Goal: Task Accomplishment & Management: Manage account settings

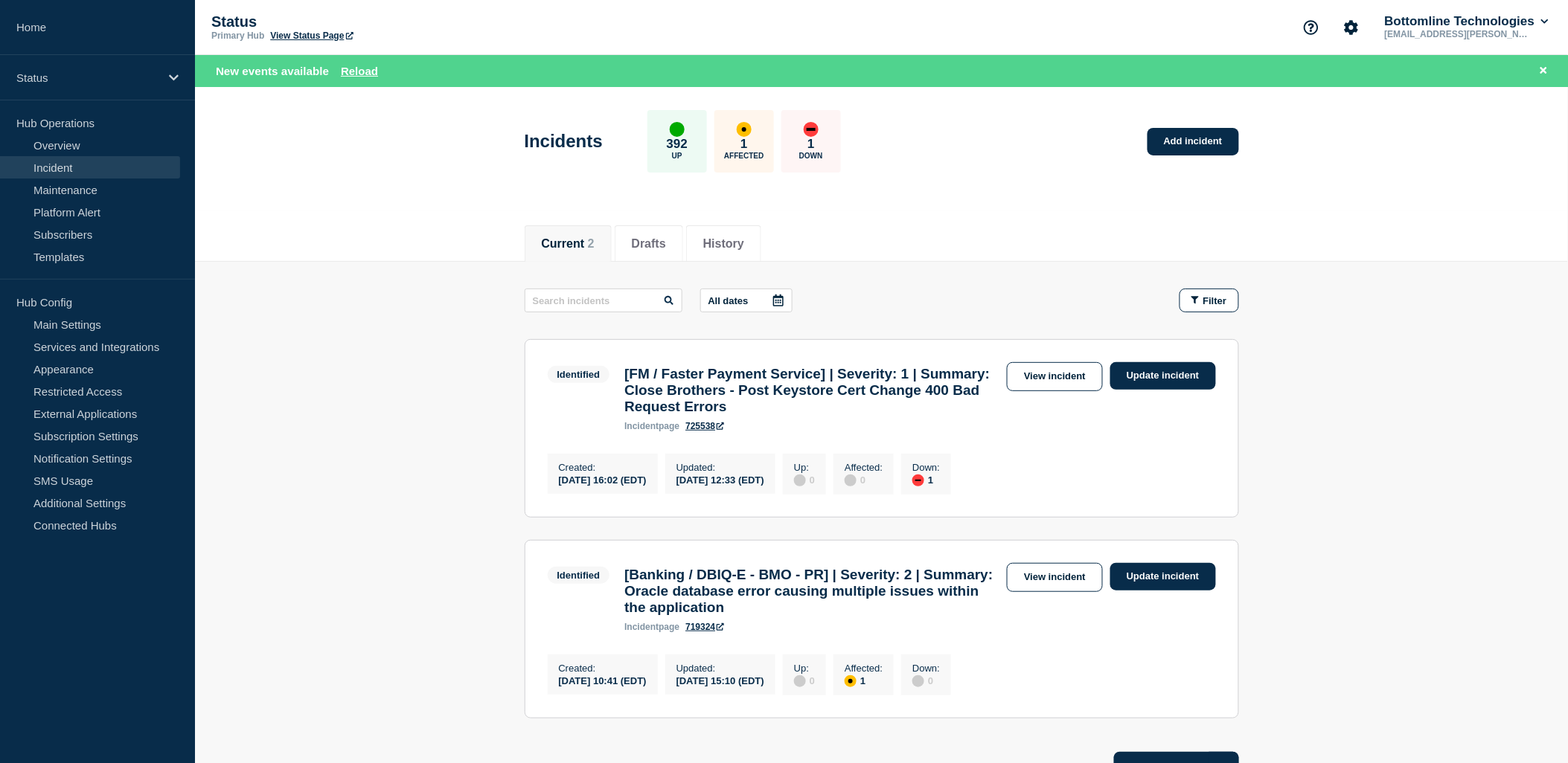
click at [69, 168] on link "Incident" at bounding box center [90, 167] width 181 height 22
click at [55, 169] on link "Incident" at bounding box center [90, 167] width 181 height 22
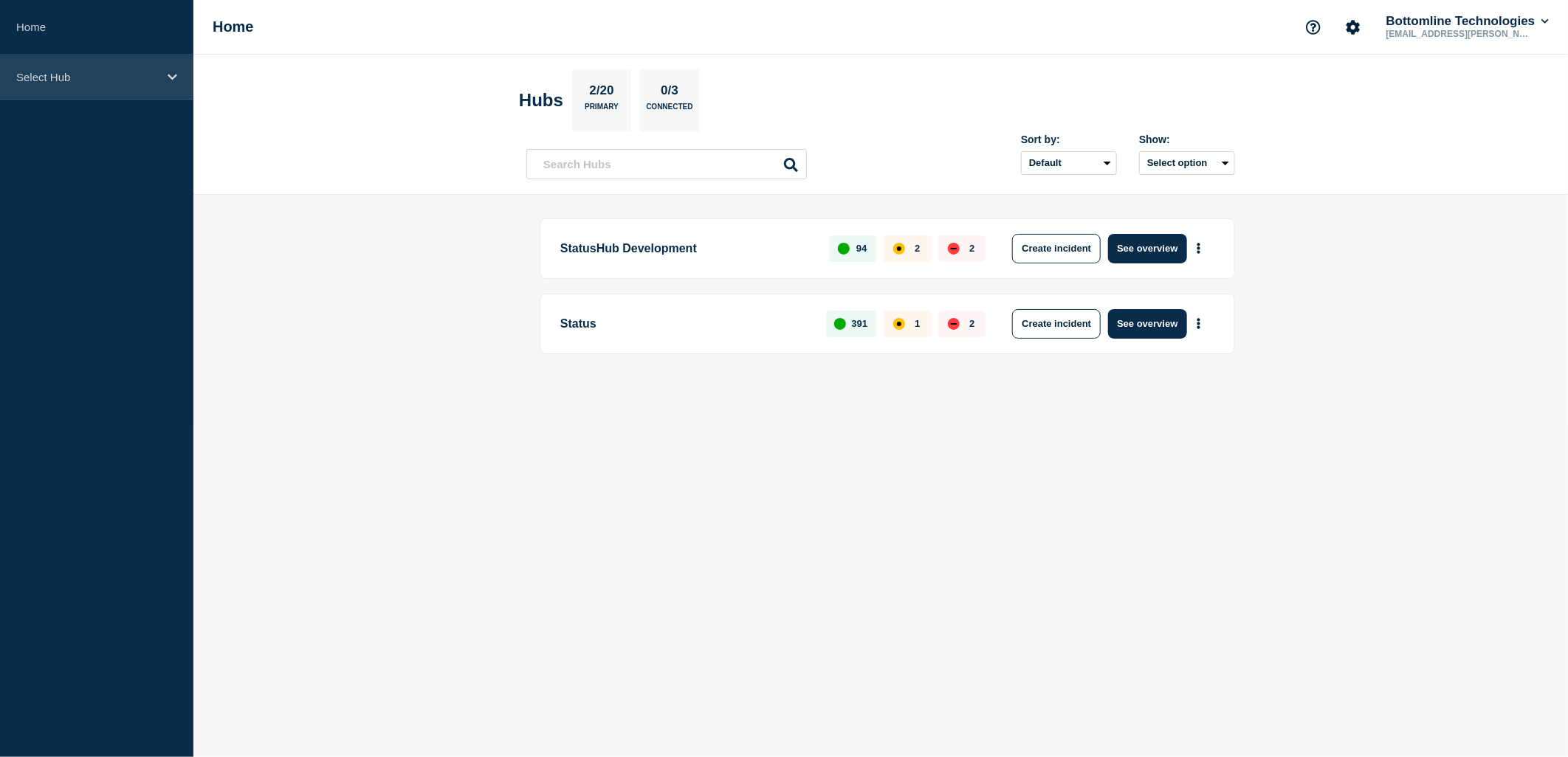
click at [147, 82] on p "Select Hub" at bounding box center [87, 77] width 142 height 13
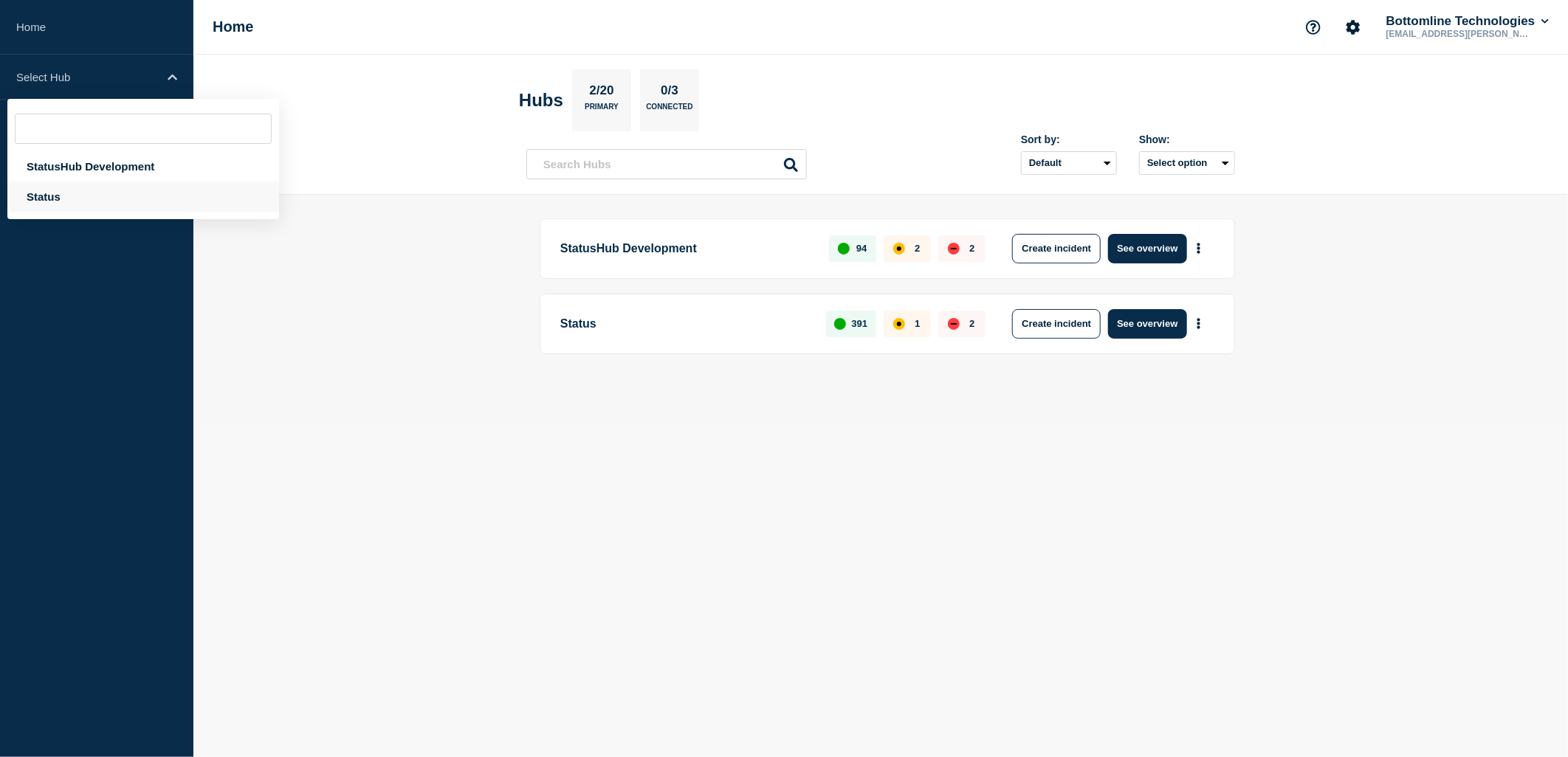
click at [54, 193] on div "Status" at bounding box center [143, 197] width 272 height 31
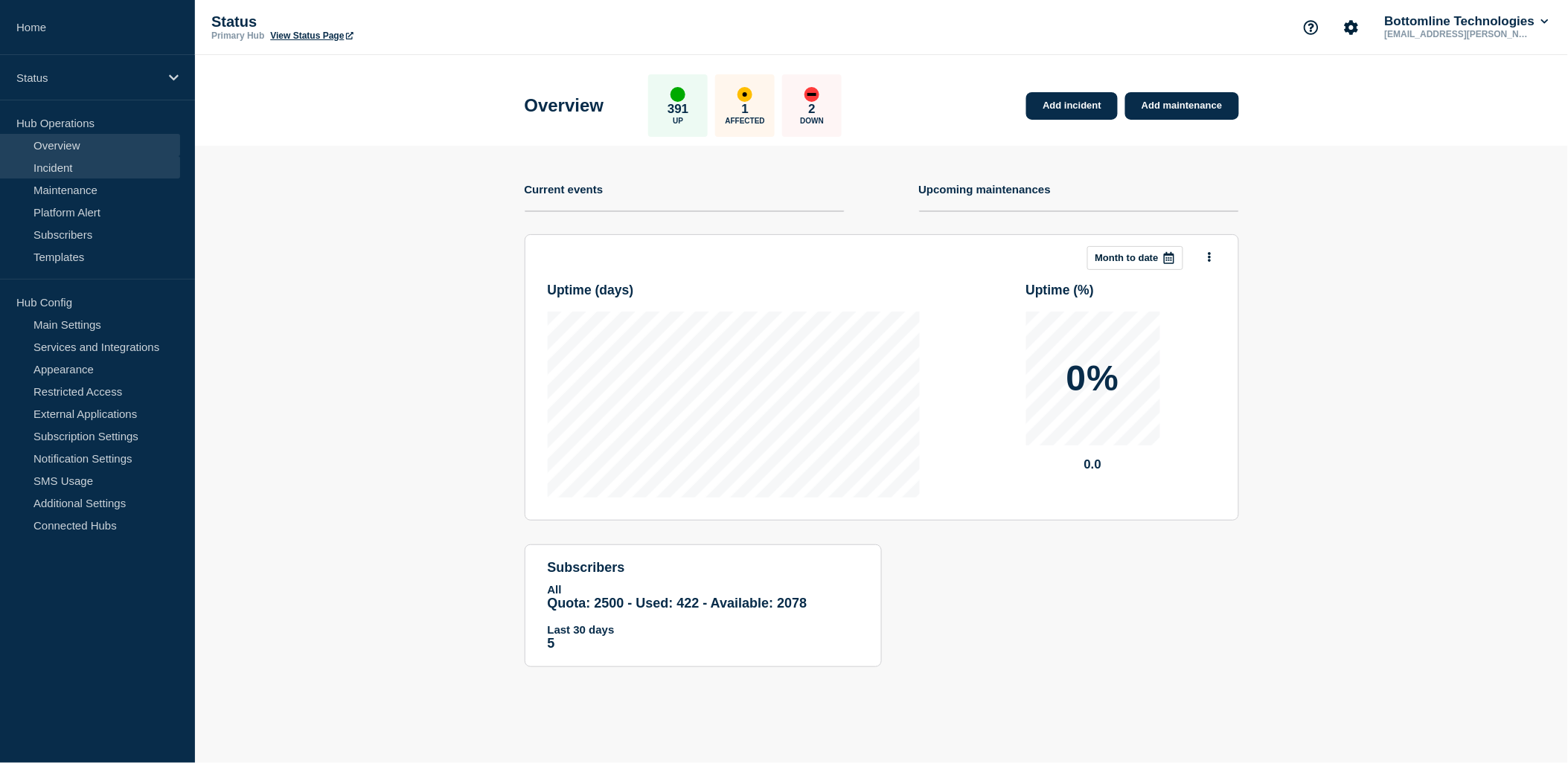
click at [53, 169] on link "Incident" at bounding box center [90, 167] width 181 height 22
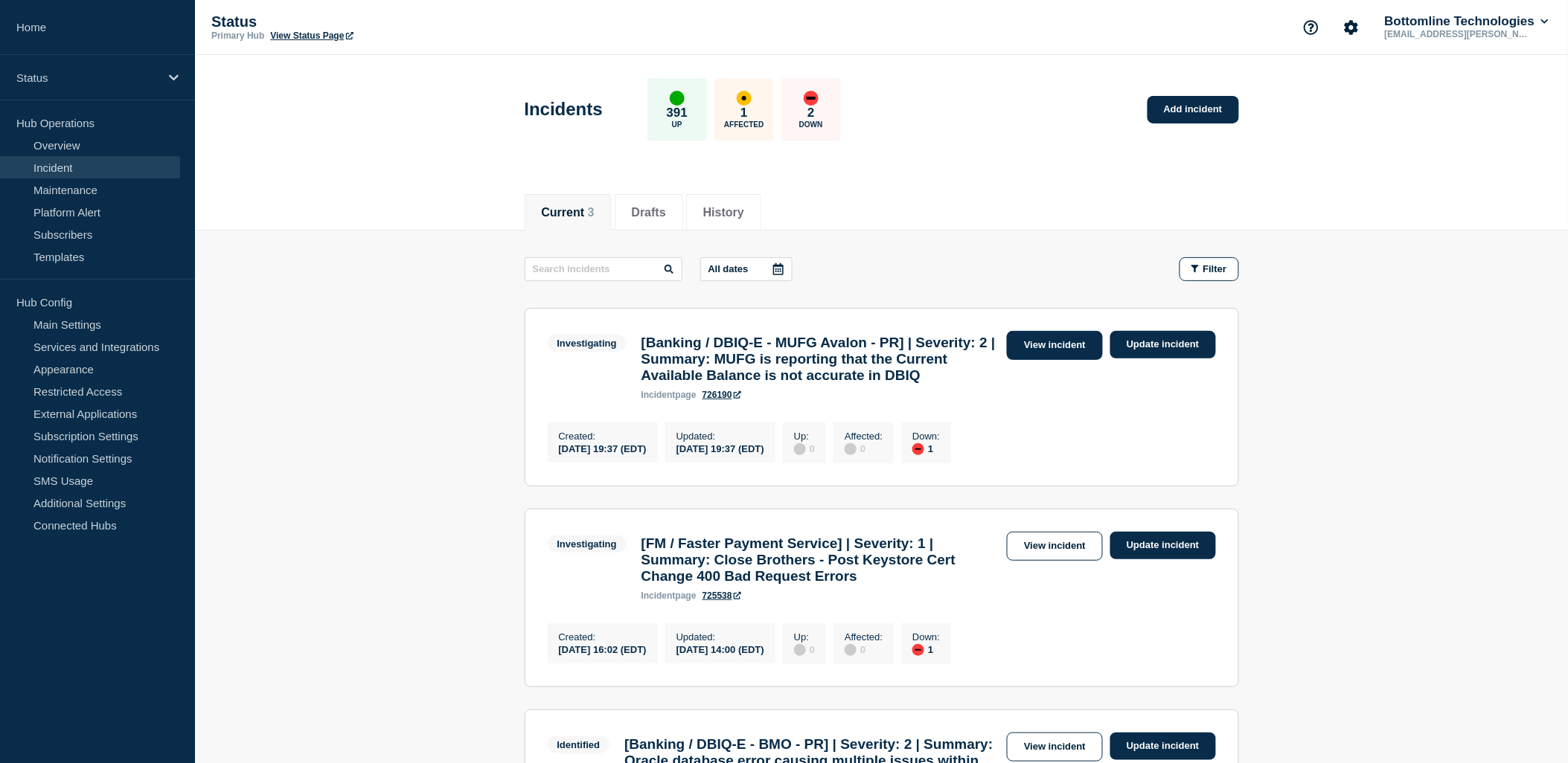
click at [1046, 351] on link "View incident" at bounding box center [1054, 345] width 96 height 29
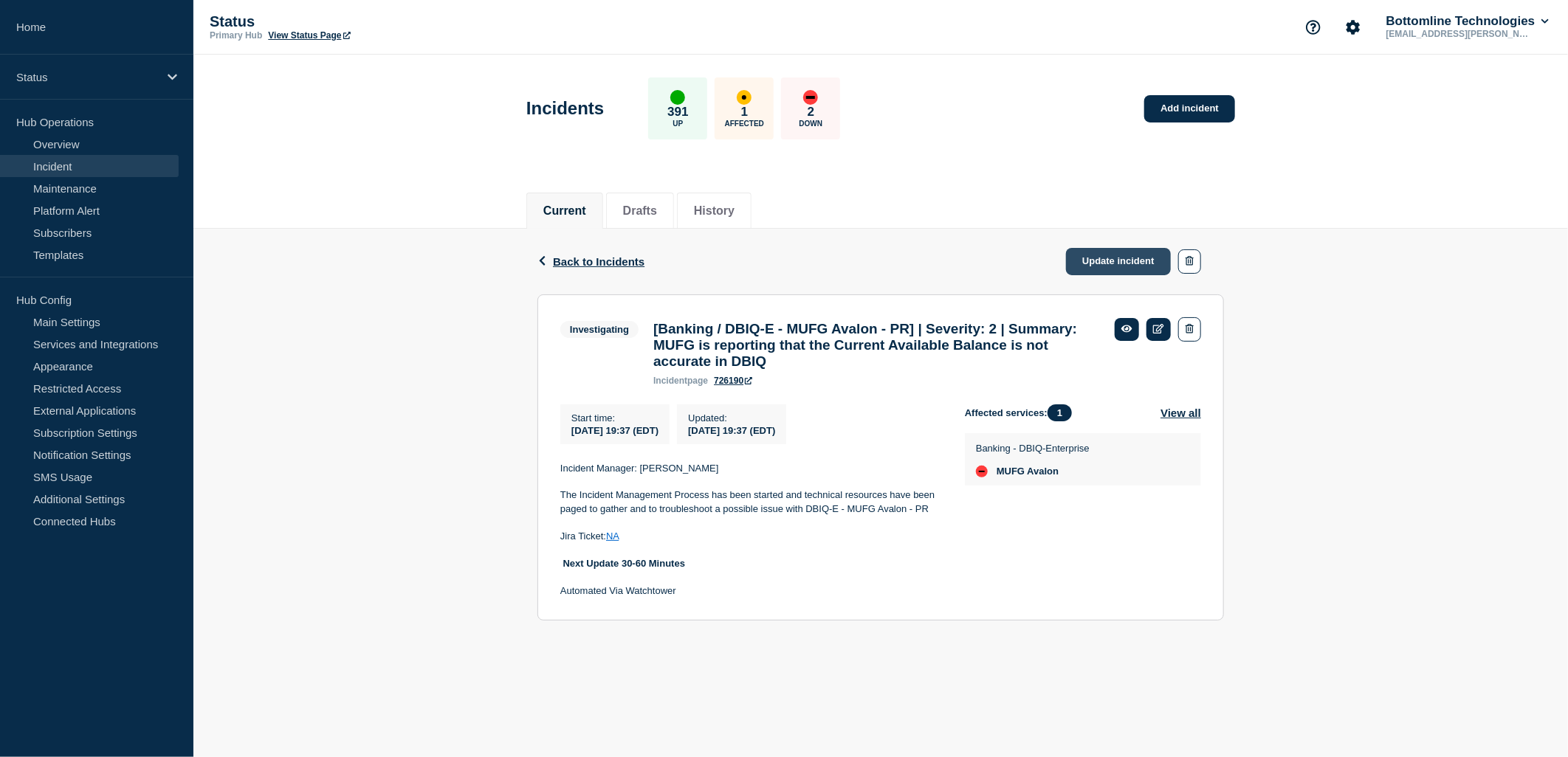
click at [1133, 257] on link "Update incident" at bounding box center [1118, 261] width 105 height 27
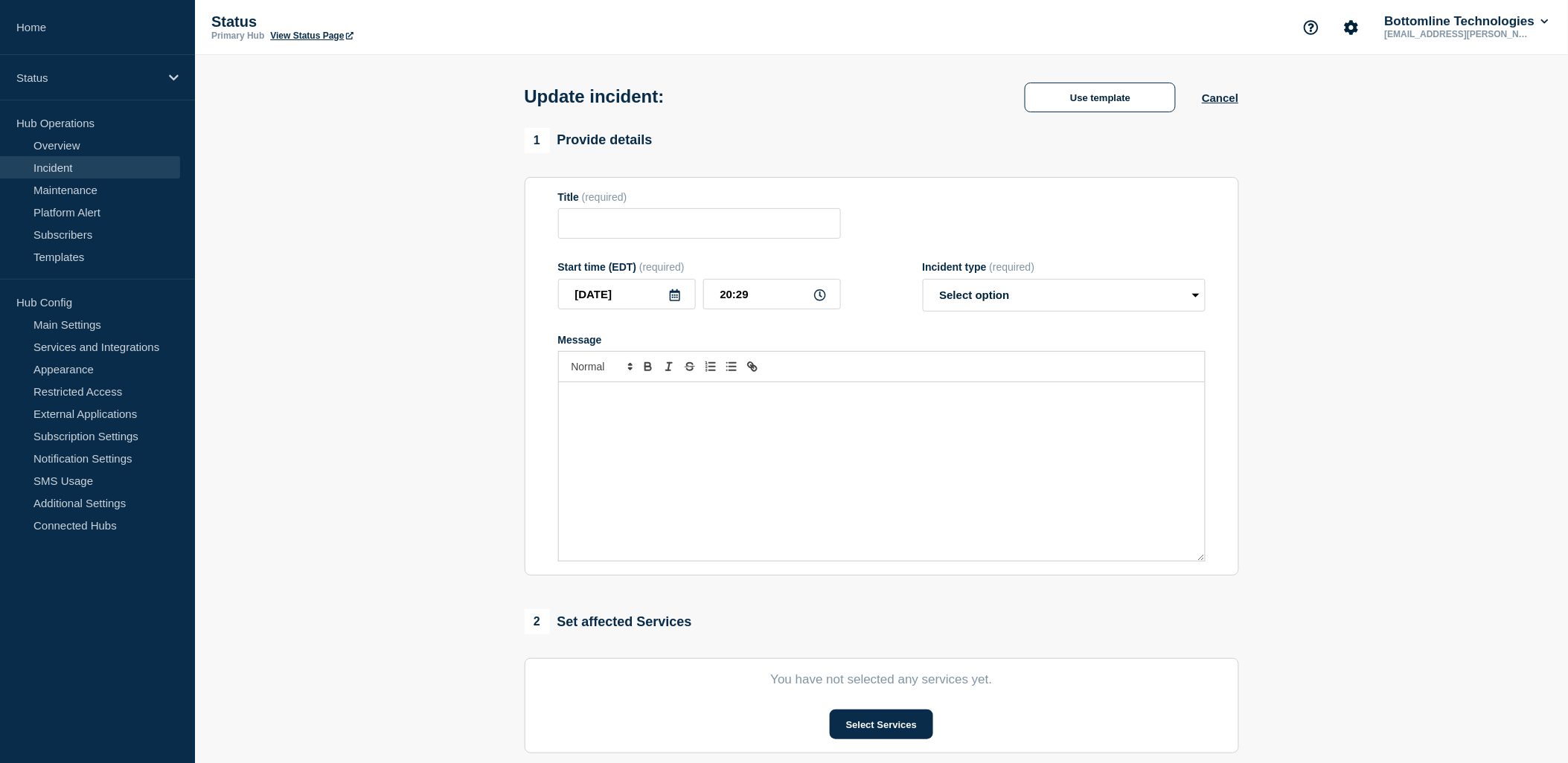
type input "[Banking / DBIQ-E - MUFG Avalon - PR] | Severity: 2 | Summary: MUFG is reportin…"
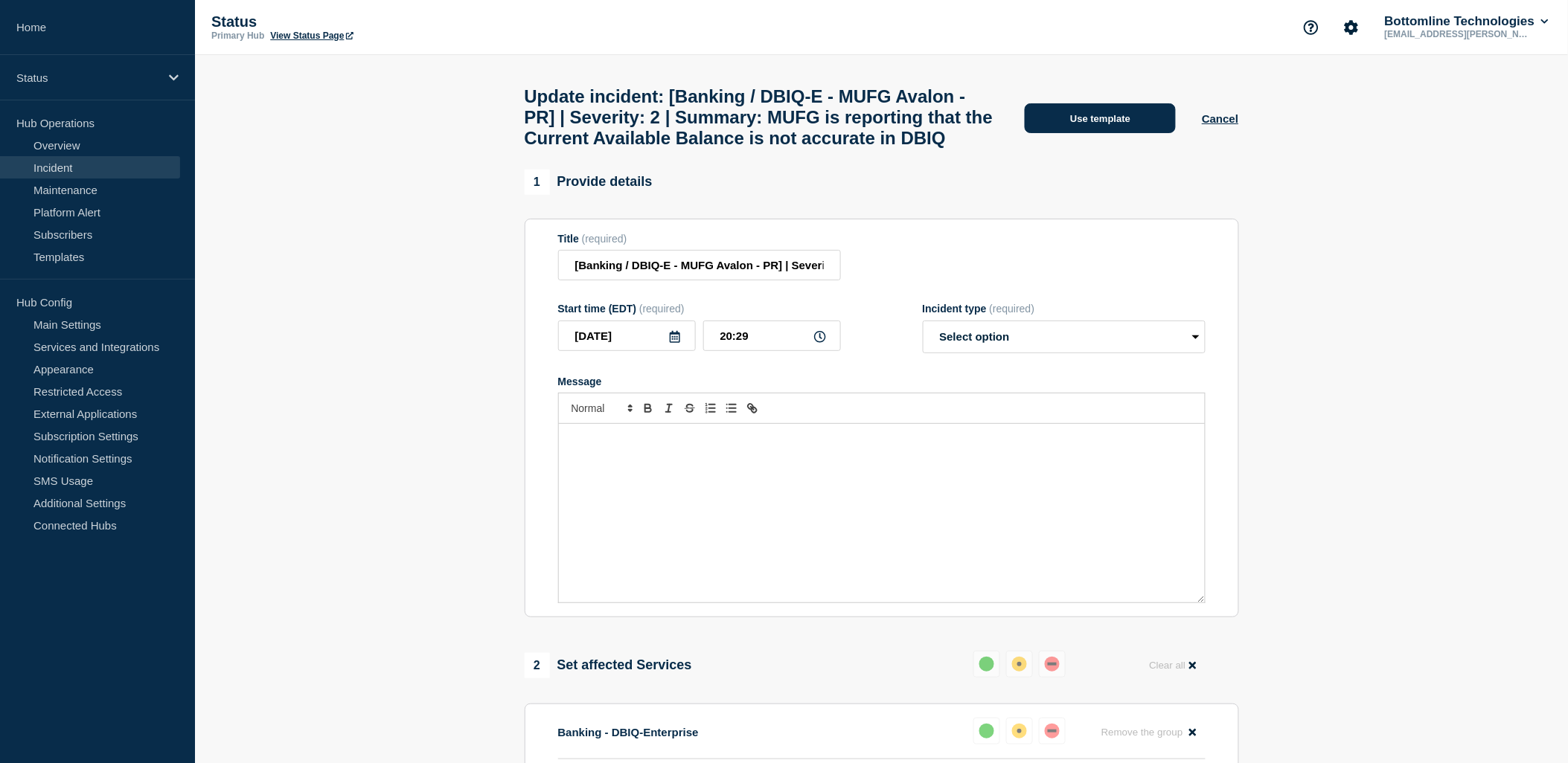
click at [1147, 133] on button "Use template" at bounding box center [1099, 119] width 151 height 30
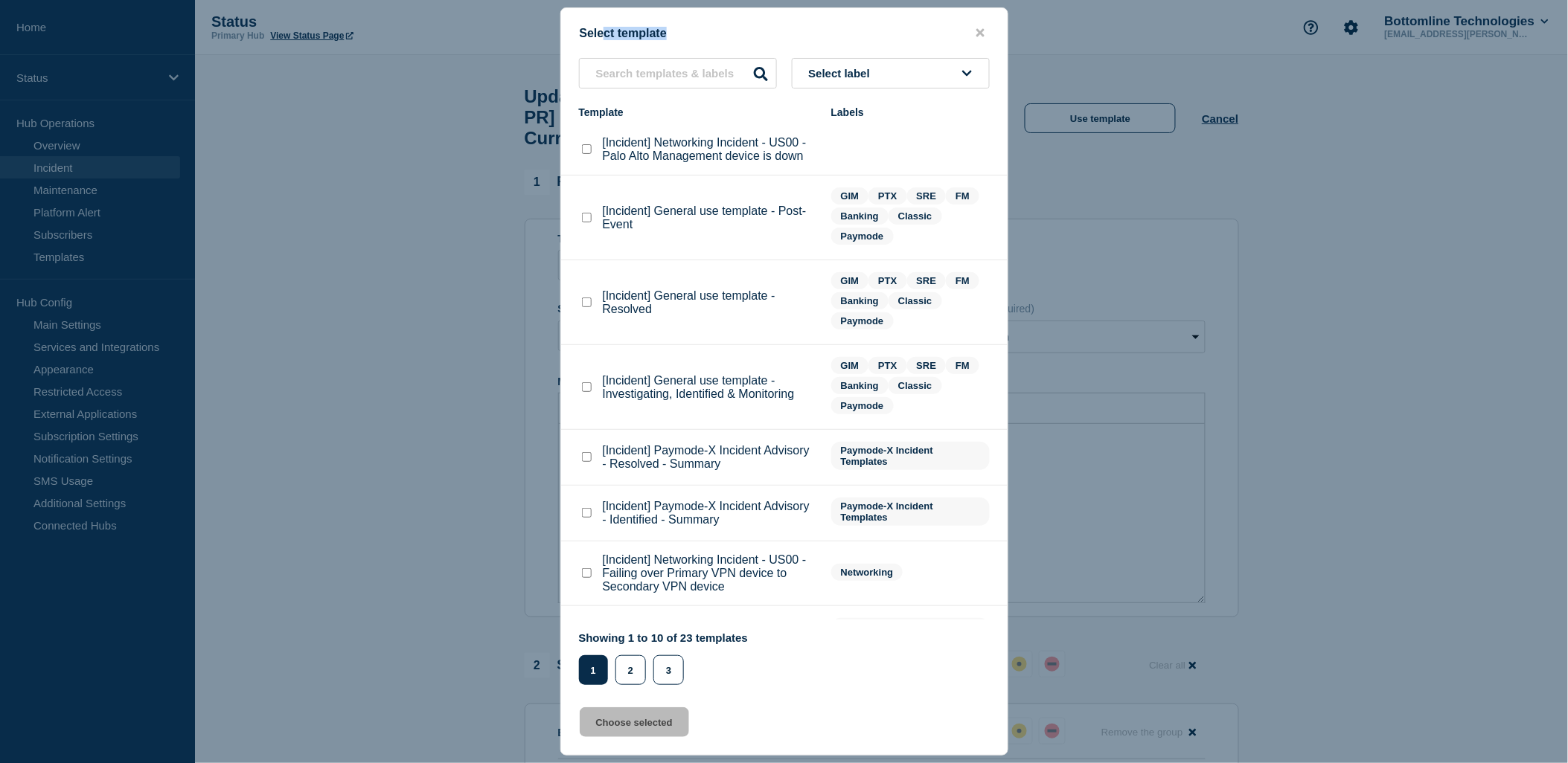
drag, startPoint x: 609, startPoint y: 38, endPoint x: 622, endPoint y: 54, distance: 20.6
click at [622, 54] on div "Select template Select label Template Labels [Incident] Networking Incident - U…" at bounding box center [784, 382] width 448 height 748
drag, startPoint x: 622, startPoint y: 54, endPoint x: 630, endPoint y: 68, distance: 16.1
click at [630, 68] on input "text" at bounding box center [678, 73] width 198 height 31
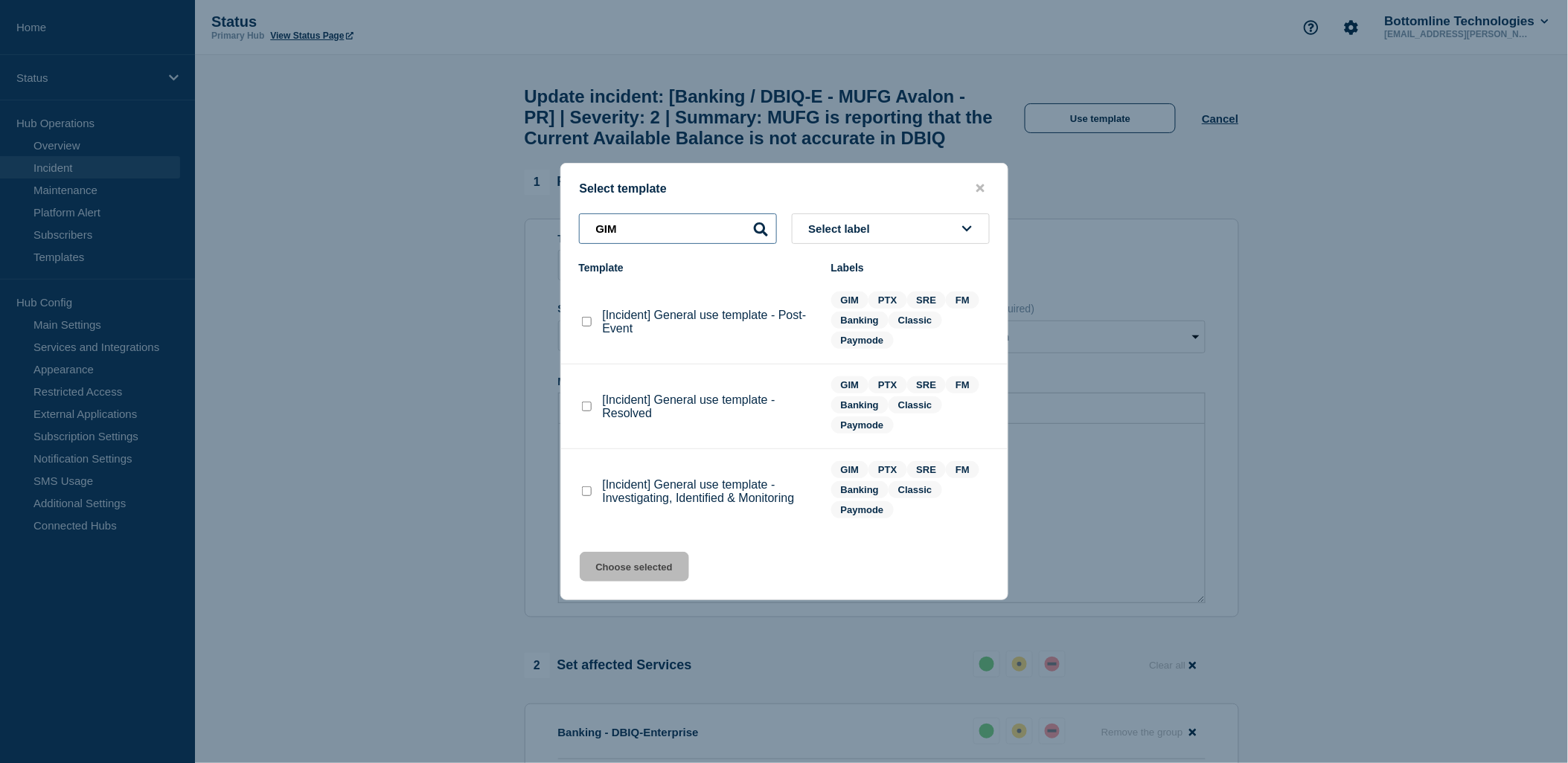
type input "GIM"
click at [582, 410] on checkbox"] "[Incident] General use template - Resolved checkbox" at bounding box center [587, 407] width 9 height 9
checkbox checkbox"] "true"
click at [653, 574] on button "Choose selected" at bounding box center [634, 567] width 109 height 30
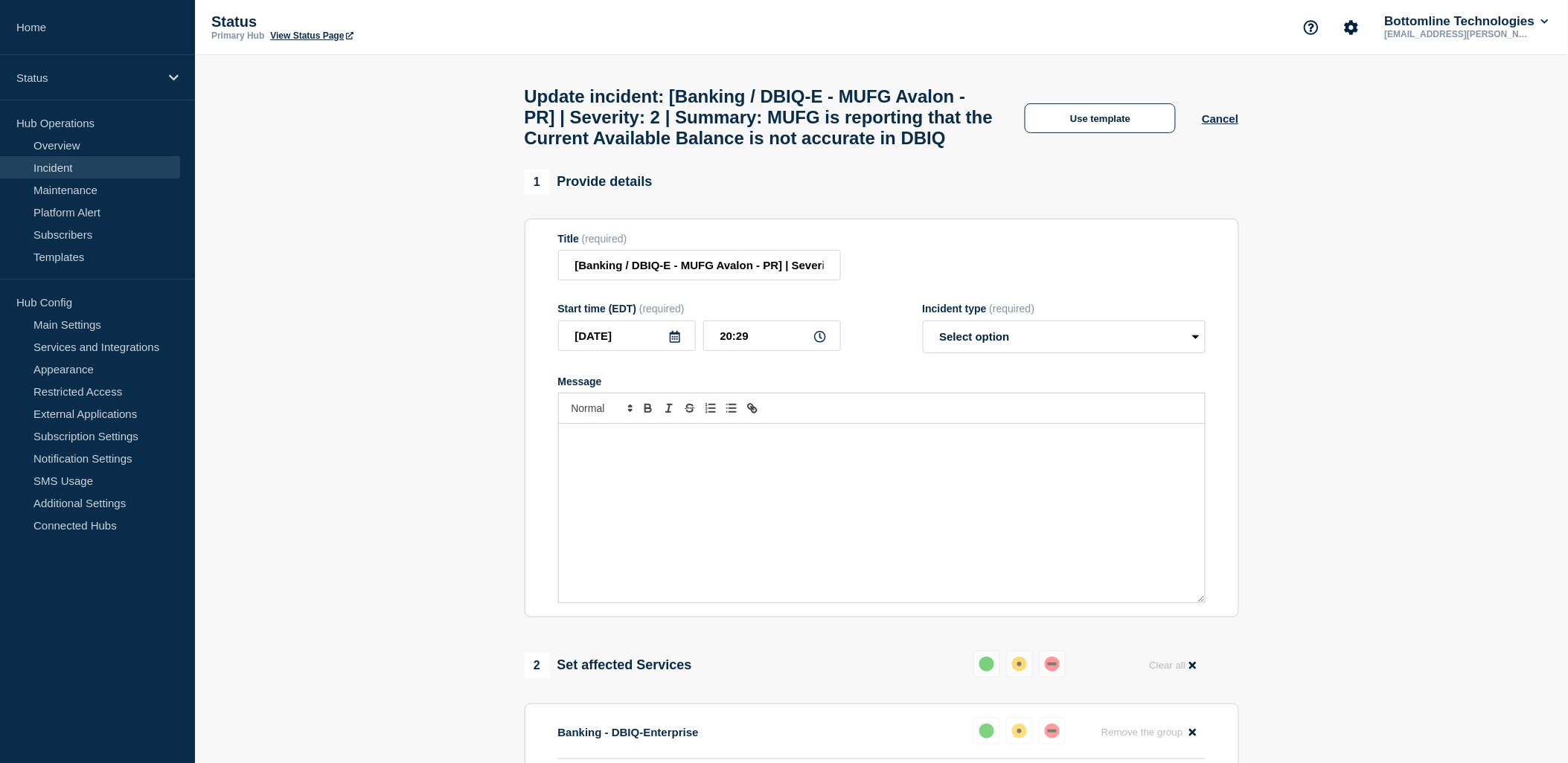
select select "resolved"
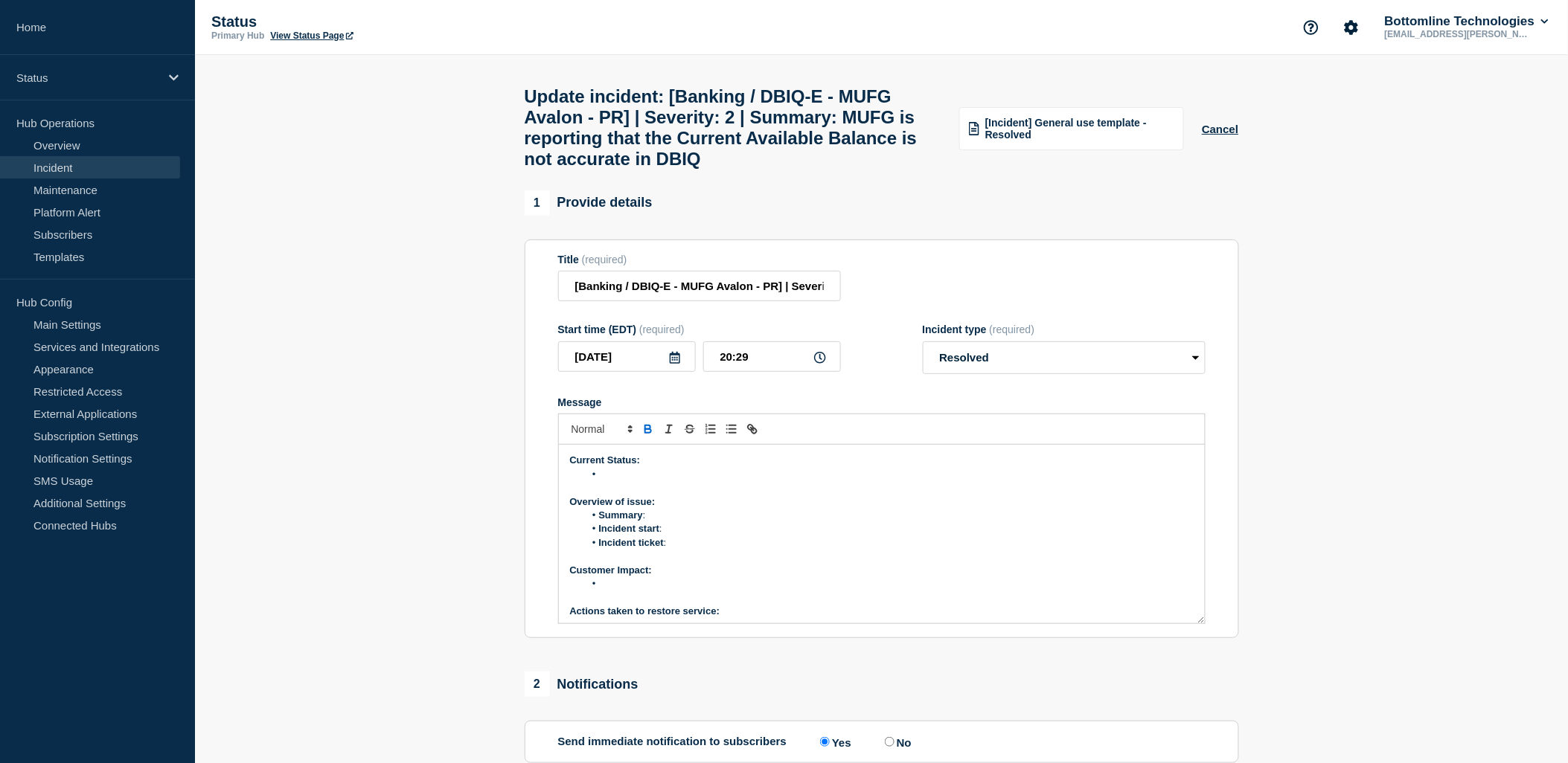
click at [619, 482] on li "Message" at bounding box center [889, 474] width 610 height 13
click at [641, 591] on li "Message" at bounding box center [889, 583] width 610 height 13
click at [660, 522] on li "Summary :" at bounding box center [889, 515] width 610 height 13
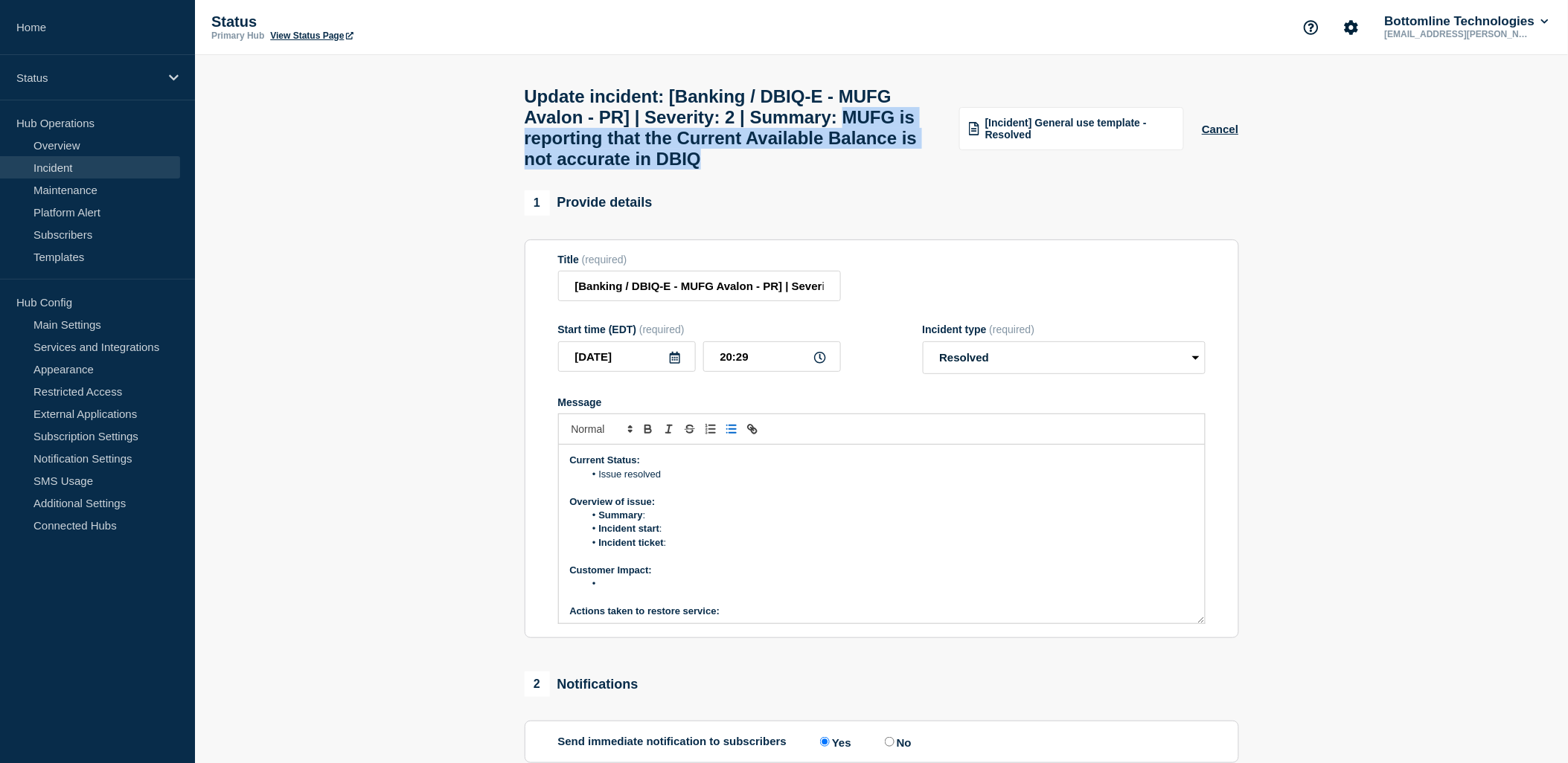
drag, startPoint x: 518, startPoint y: 141, endPoint x: 954, endPoint y: 194, distance: 439.2
click at [954, 191] on div "Update incident: [Banking / DBIQ-E - MUFG Avalon - PR] | Severity: 2 | Summary:…" at bounding box center [881, 122] width 748 height 136
copy h1 "MUFG is reporting that the Current Available Balance is not accurate in DBIQ"
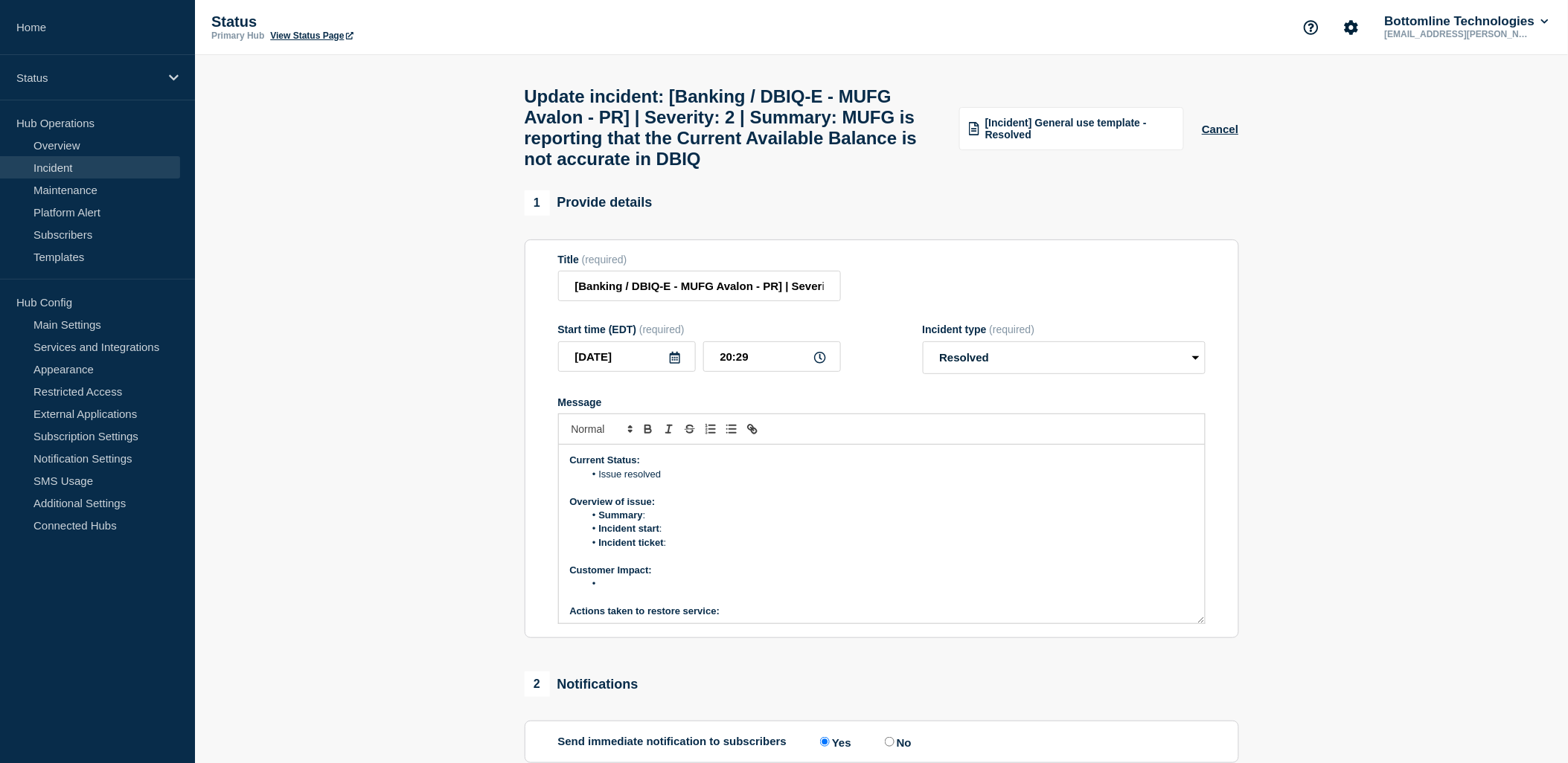
click at [657, 522] on li "Summary :" at bounding box center [889, 515] width 610 height 13
click at [678, 536] on li "Incident start :" at bounding box center [889, 528] width 610 height 13
click at [674, 536] on li "Incident start :" at bounding box center [889, 528] width 610 height 13
click at [668, 550] on li "Incident ticket :" at bounding box center [889, 543] width 610 height 13
click at [692, 550] on li "Incident ticket :" at bounding box center [889, 543] width 610 height 13
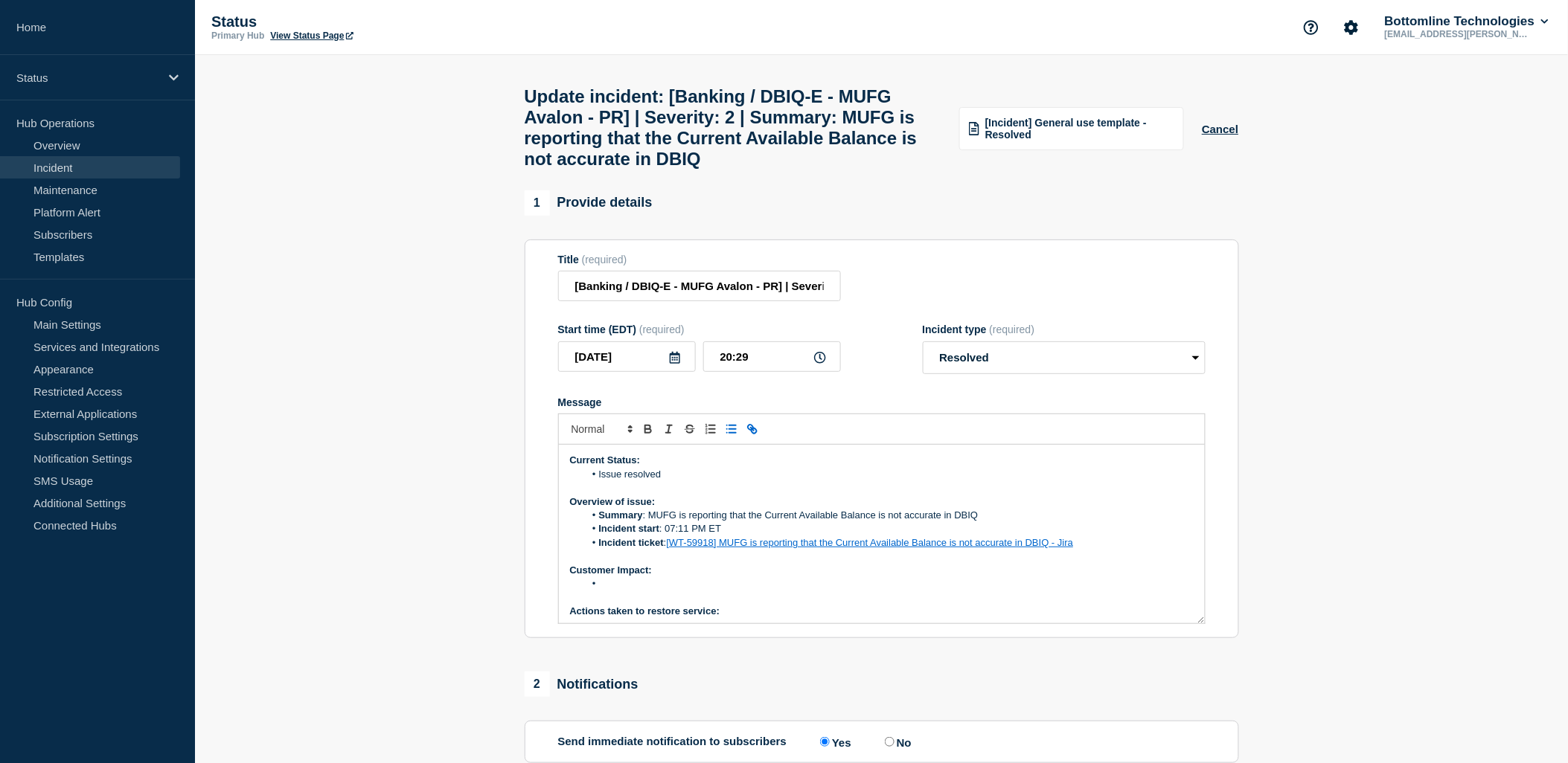
click at [1089, 550] on li "Incident ticket : [WT-59918] MUFG is reporting that the Current Available Balan…" at bounding box center [889, 543] width 610 height 13
click at [704, 605] on p "Message" at bounding box center [881, 597] width 624 height 13
click at [672, 591] on li "Message" at bounding box center [889, 583] width 610 height 13
drag, startPoint x: 849, startPoint y: 599, endPoint x: 602, endPoint y: 609, distance: 247.2
click at [602, 591] on li "Available balances for multiple companies are inaccurate" at bounding box center [889, 583] width 610 height 13
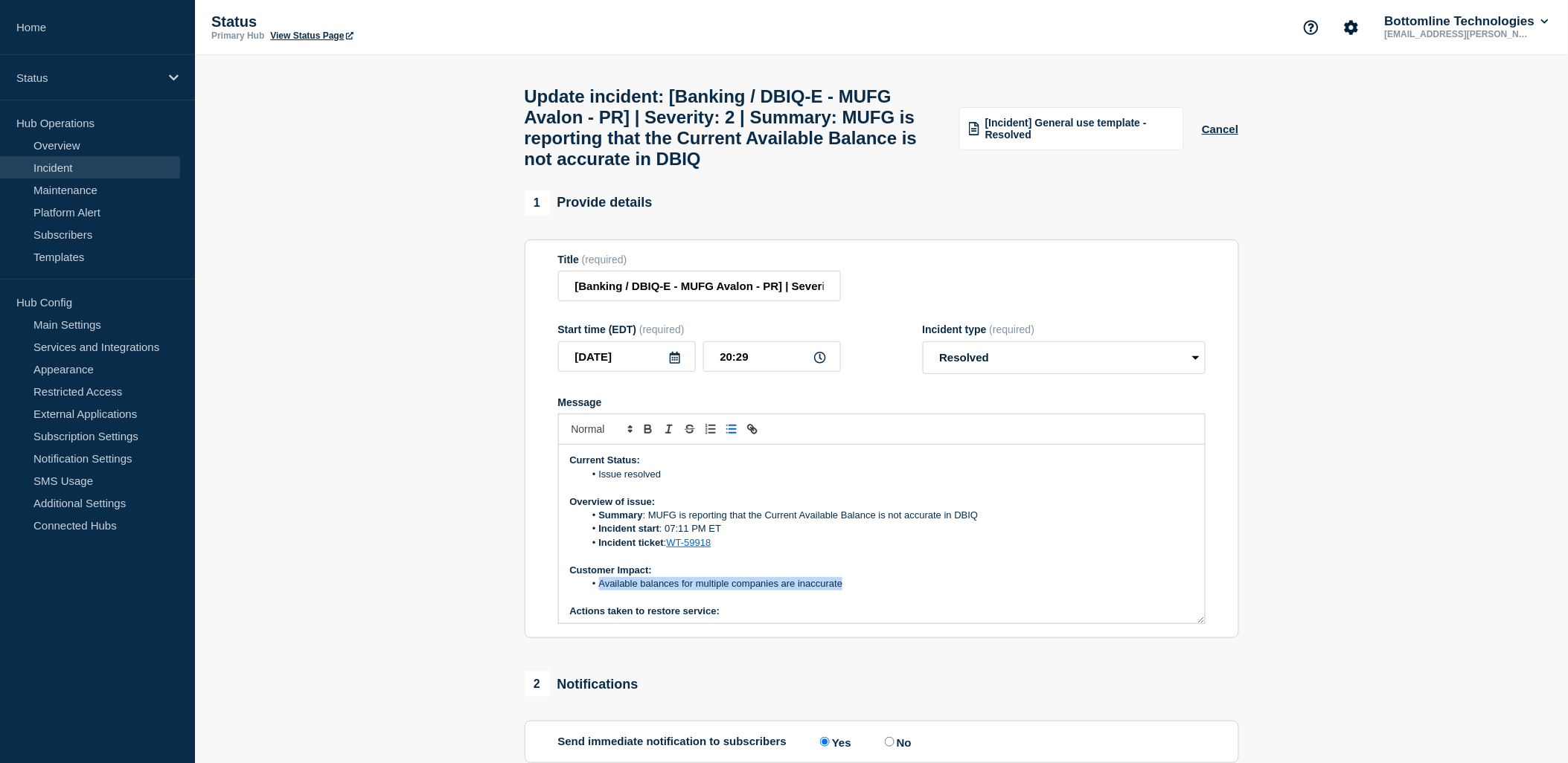
copy li "Available balances for multiple companies are inaccurate"
click at [618, 591] on li "Available balances for multiple companies are inaccurate" at bounding box center [889, 583] width 610 height 13
click at [612, 591] on li "Available balances for multiple companies are inaccurate" at bounding box center [889, 583] width 610 height 13
drag, startPoint x: 599, startPoint y: 604, endPoint x: 633, endPoint y: 587, distance: 38.0
click at [600, 591] on li "Available balances for multiple companies are inaccurate" at bounding box center [889, 583] width 610 height 13
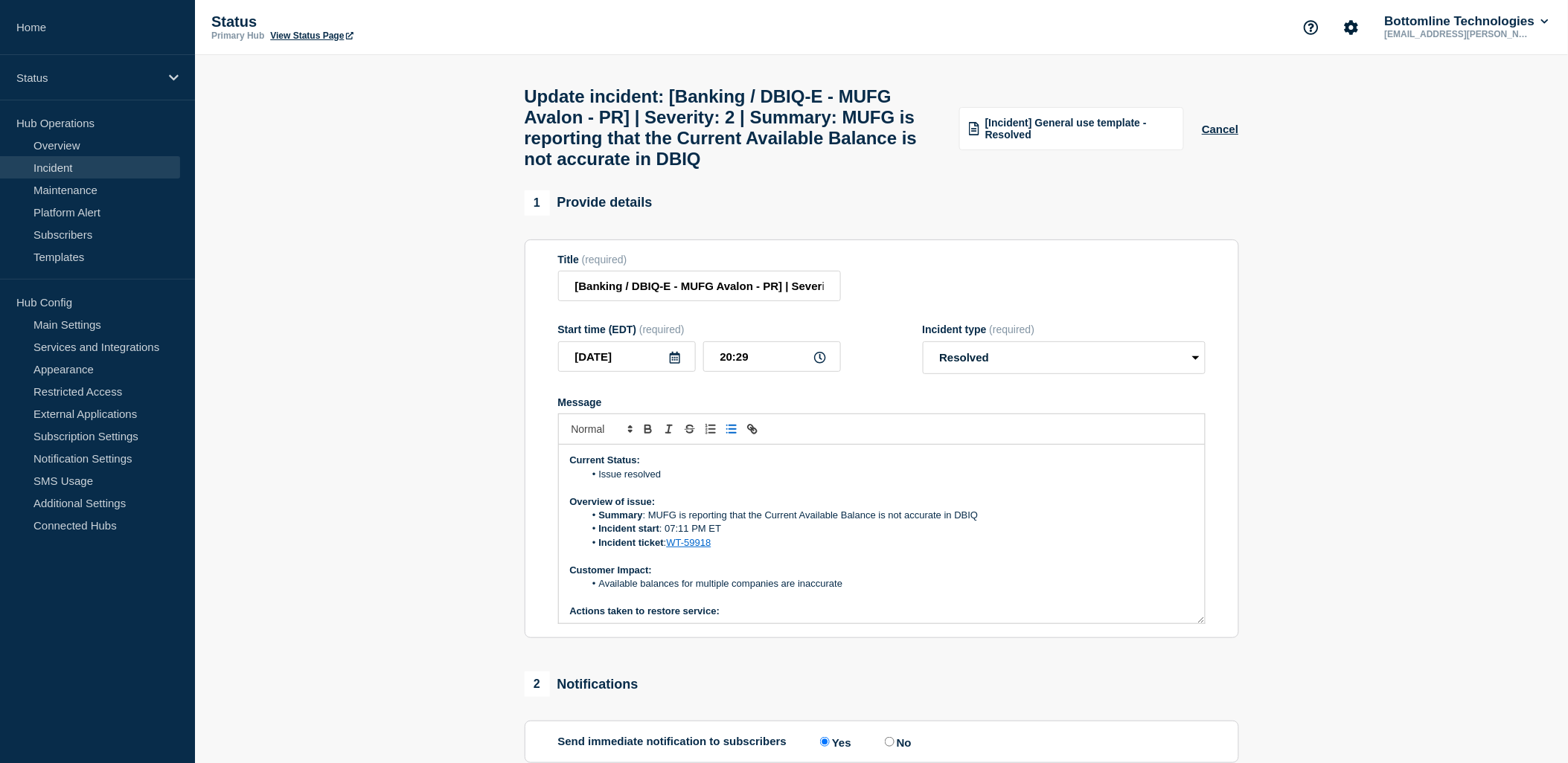
click at [873, 605] on p "Message" at bounding box center [881, 597] width 624 height 13
drag, startPoint x: 867, startPoint y: 609, endPoint x: 598, endPoint y: 606, distance: 269.0
click at [598, 591] on li "Available balances for multiple companies are inaccurate" at bounding box center [889, 583] width 610 height 13
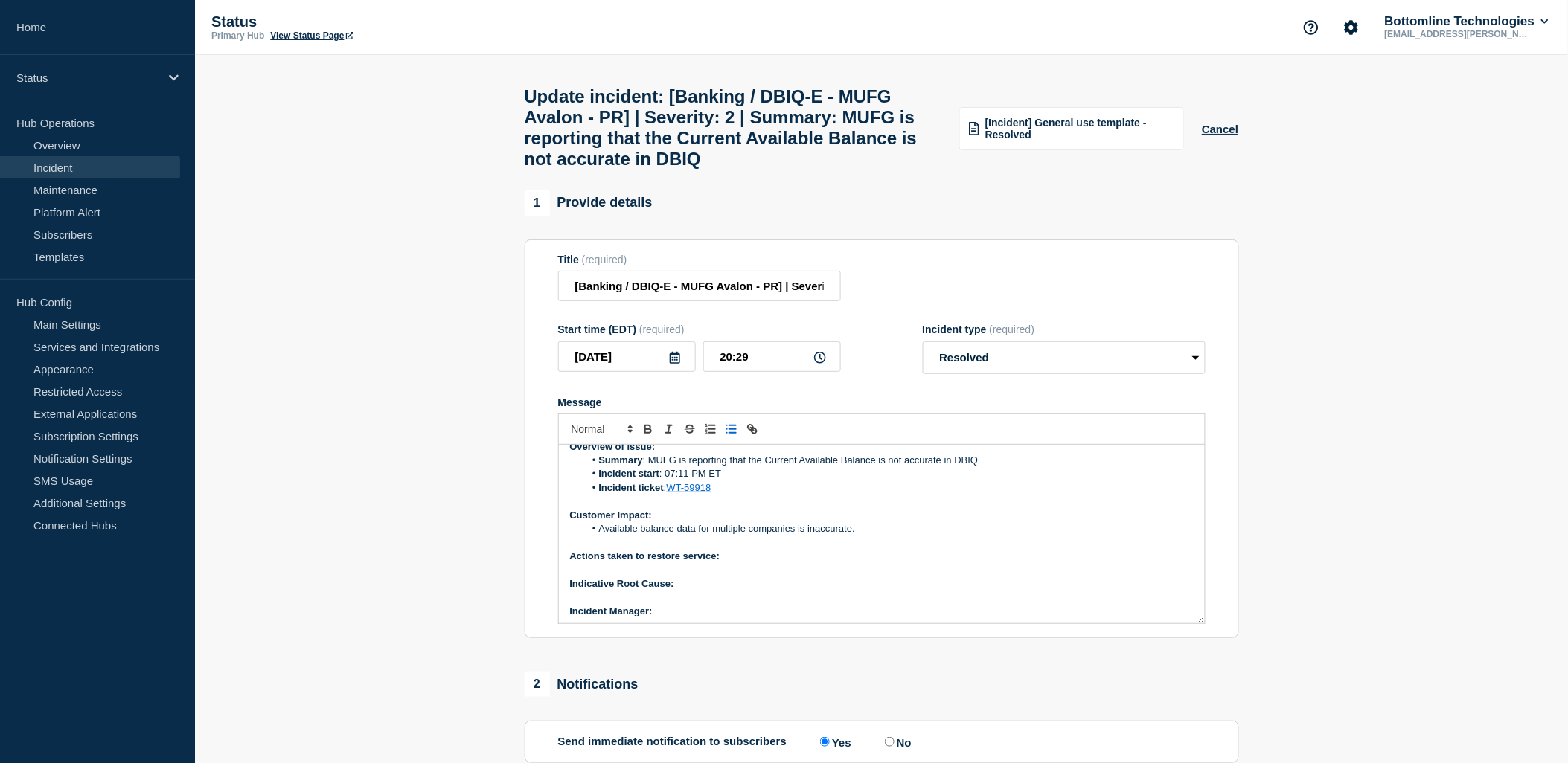
scroll to position [82, 0]
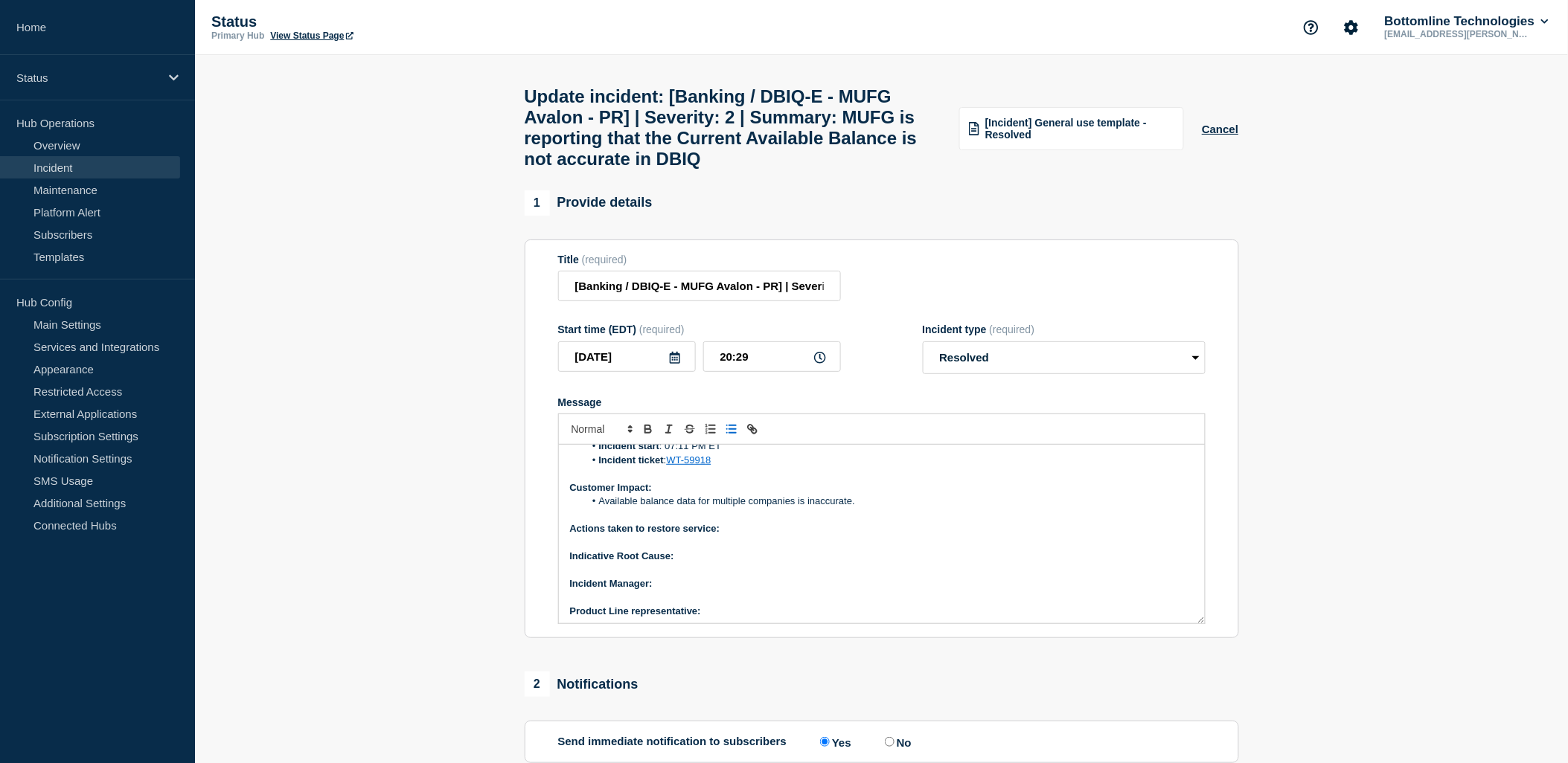
click at [672, 508] on li "Available balance data for multiple companies is inaccurate." at bounding box center [889, 501] width 610 height 13
click at [861, 577] on p "Message" at bounding box center [881, 570] width 624 height 13
click at [737, 536] on p "Actions taken to restore service:" at bounding box center [881, 528] width 624 height 13
click at [644, 436] on icon "Toggle bold text" at bounding box center [648, 429] width 13 height 13
click at [704, 563] on p "Indicative Root Cause:" at bounding box center [881, 556] width 624 height 13
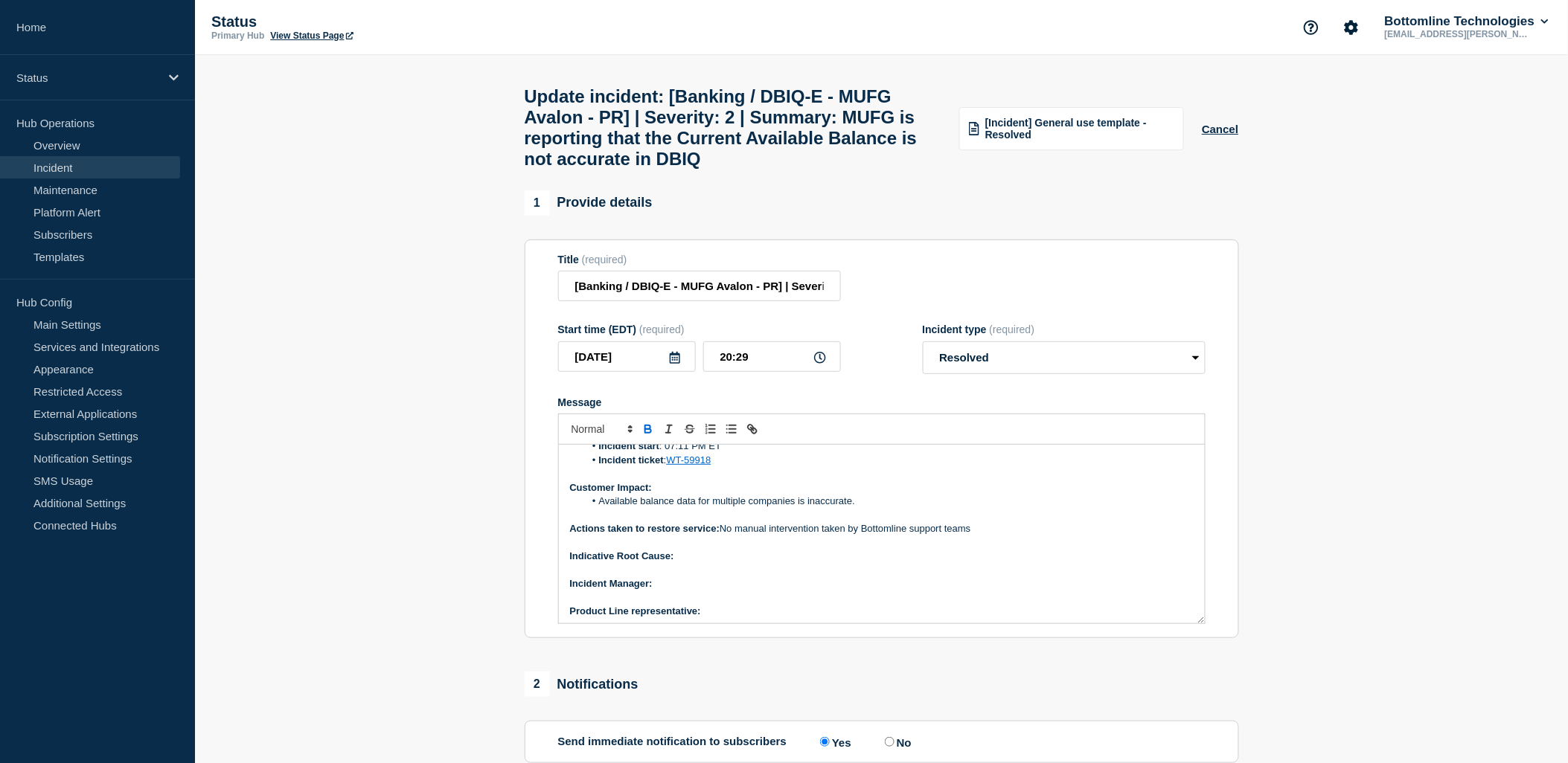
click at [722, 536] on p "Actions taken to restore service: No manual intervention taken by Bottomline su…" at bounding box center [881, 528] width 624 height 13
drag, startPoint x: 975, startPoint y: 546, endPoint x: 771, endPoint y: 548, distance: 204.0
click at [770, 548] on div "Current Status: Issue resolved Overview of issue: Summary : MUFG is reporting t…" at bounding box center [881, 534] width 646 height 179
click at [773, 536] on p "Actions taken to restore service: No manual intervention taken by Bottomline su…" at bounding box center [881, 528] width 624 height 13
drag, startPoint x: 722, startPoint y: 544, endPoint x: 822, endPoint y: 492, distance: 112.7
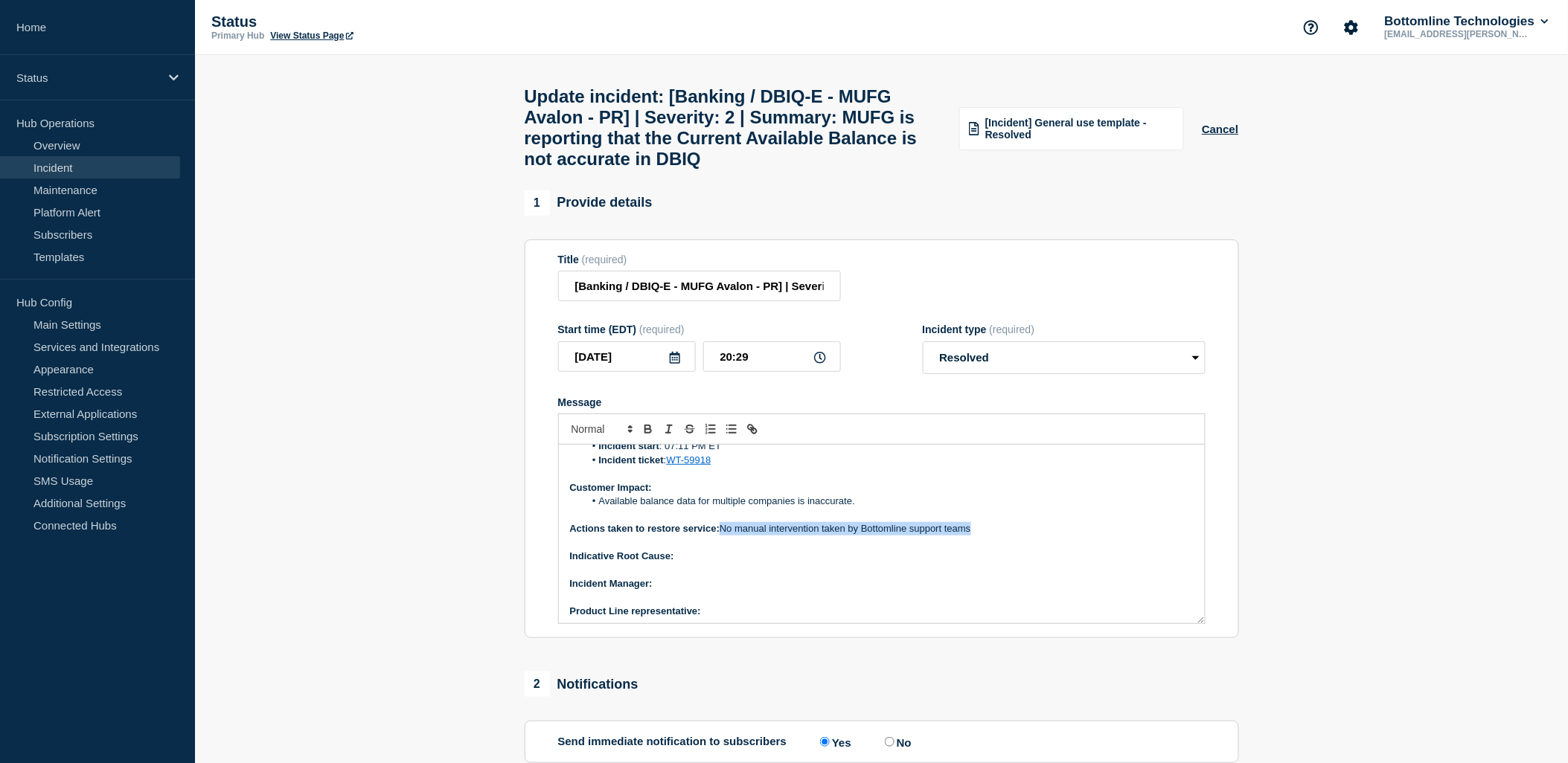
click at [977, 536] on p "Actions taken to restore service: No manual intervention taken by Bottomline su…" at bounding box center [881, 528] width 624 height 13
click at [725, 436] on icon "Toggle bulleted list" at bounding box center [732, 429] width 13 height 13
click at [717, 522] on p "Message" at bounding box center [881, 515] width 624 height 13
drag, startPoint x: 994, startPoint y: 558, endPoint x: 724, endPoint y: 546, distance: 270.3
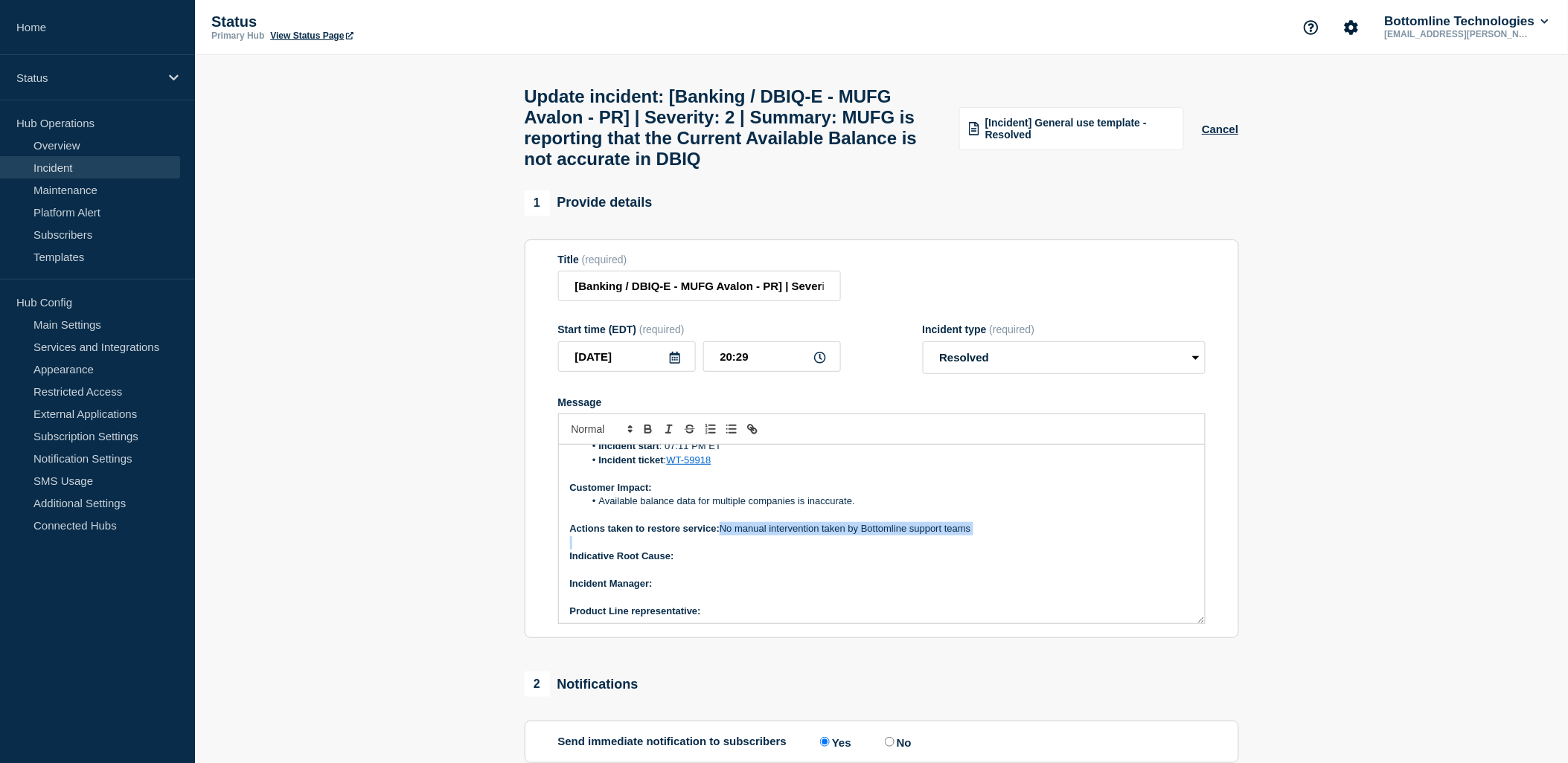
click at [724, 546] on div "Current Status: Issue resolved Overview of issue: Summary : MUFG is reporting t…" at bounding box center [881, 534] width 646 height 179
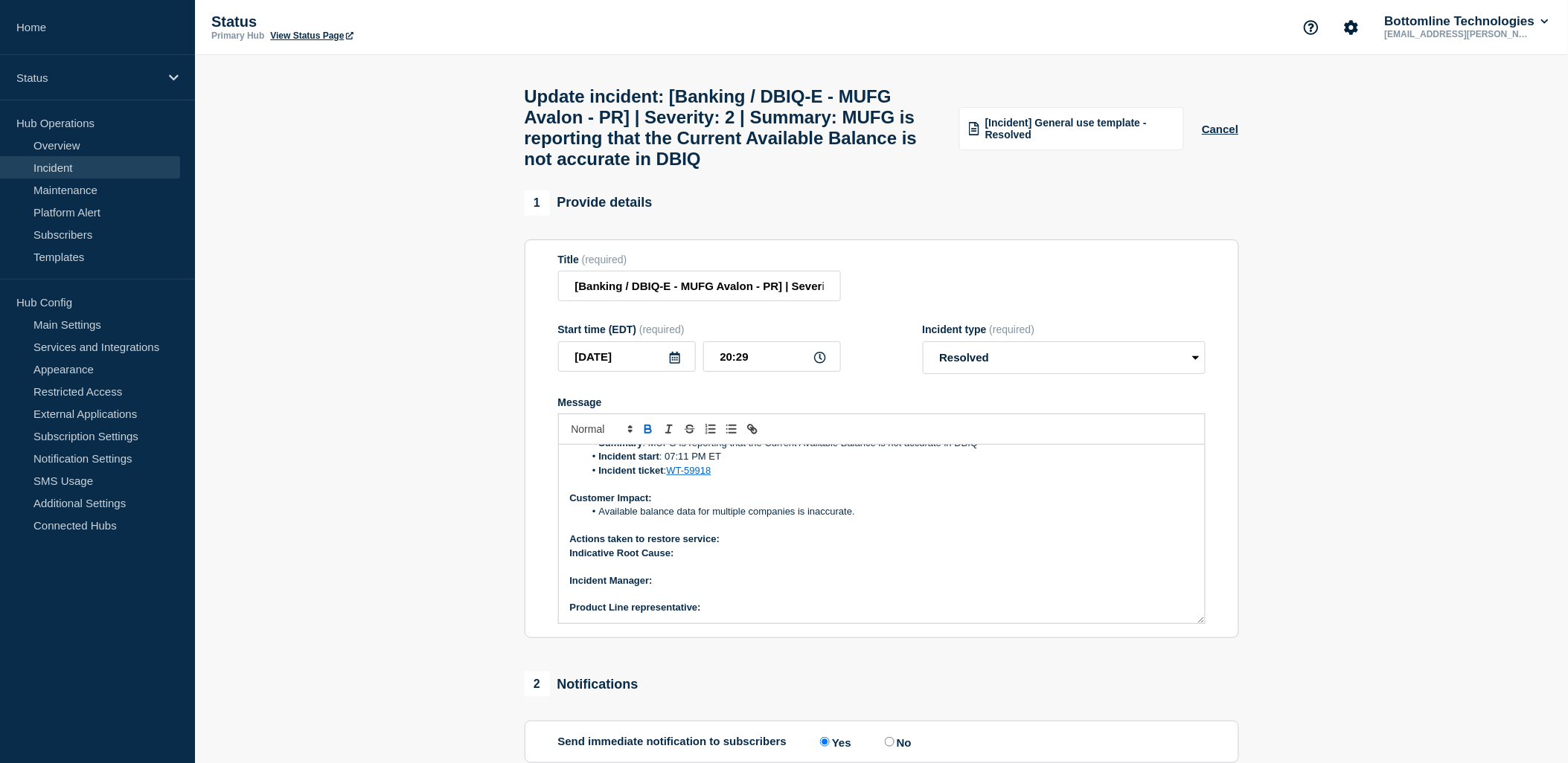
click at [730, 546] on p "Actions taken to restore service:" at bounding box center [881, 540] width 624 height 13
click at [730, 429] on line "Toggle bulleted list" at bounding box center [733, 429] width 7 height 0
click at [875, 508] on li "Available balance data for multiple companies is inaccurate." at bounding box center [889, 501] width 610 height 13
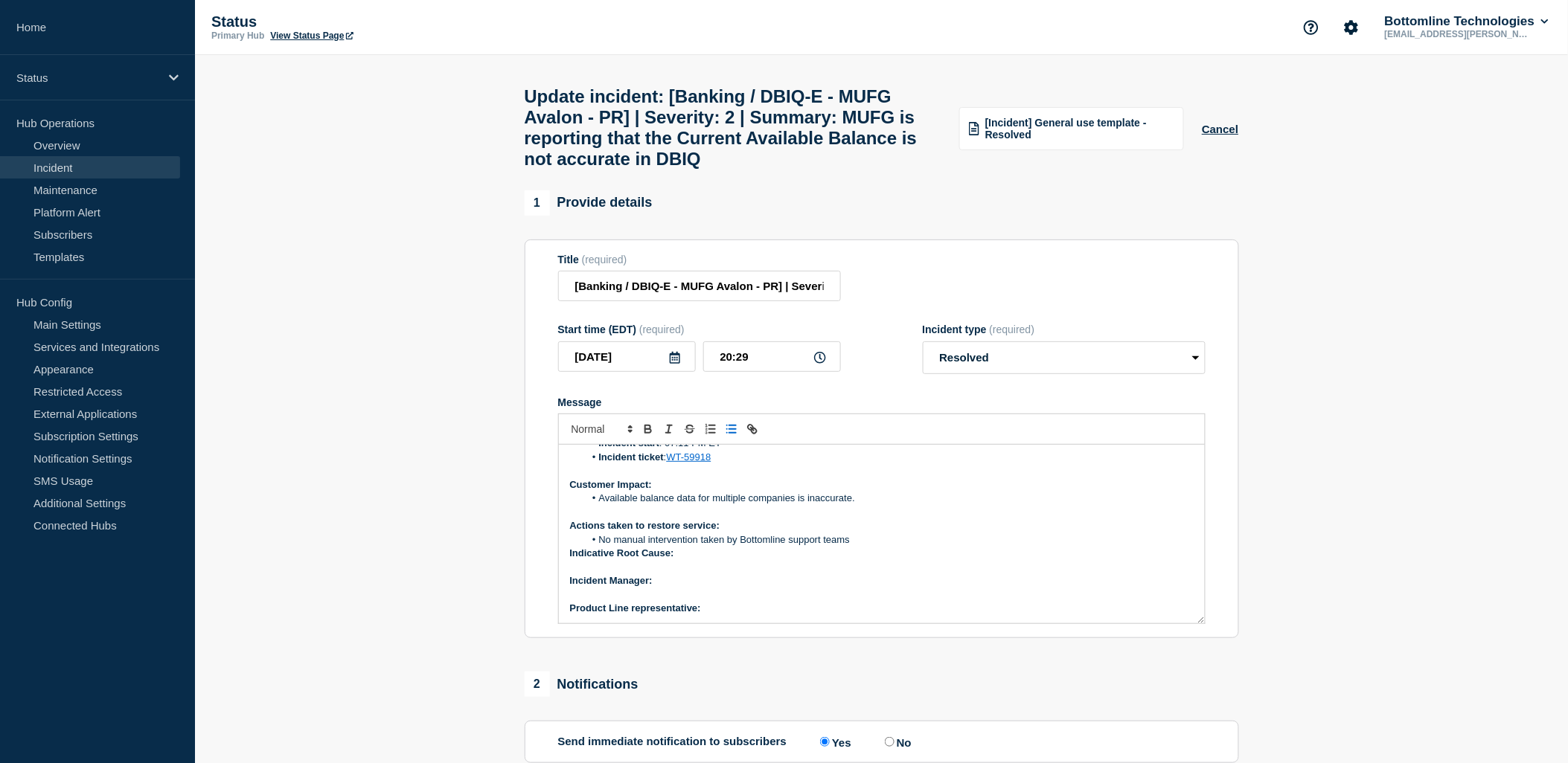
click at [864, 547] on li "No manual intervention taken by Bottomline support teams" at bounding box center [889, 540] width 610 height 13
click at [679, 574] on p "Indicative Root Cause:" at bounding box center [881, 568] width 624 height 13
click at [726, 436] on icon "Toggle bulleted list" at bounding box center [732, 429] width 13 height 13
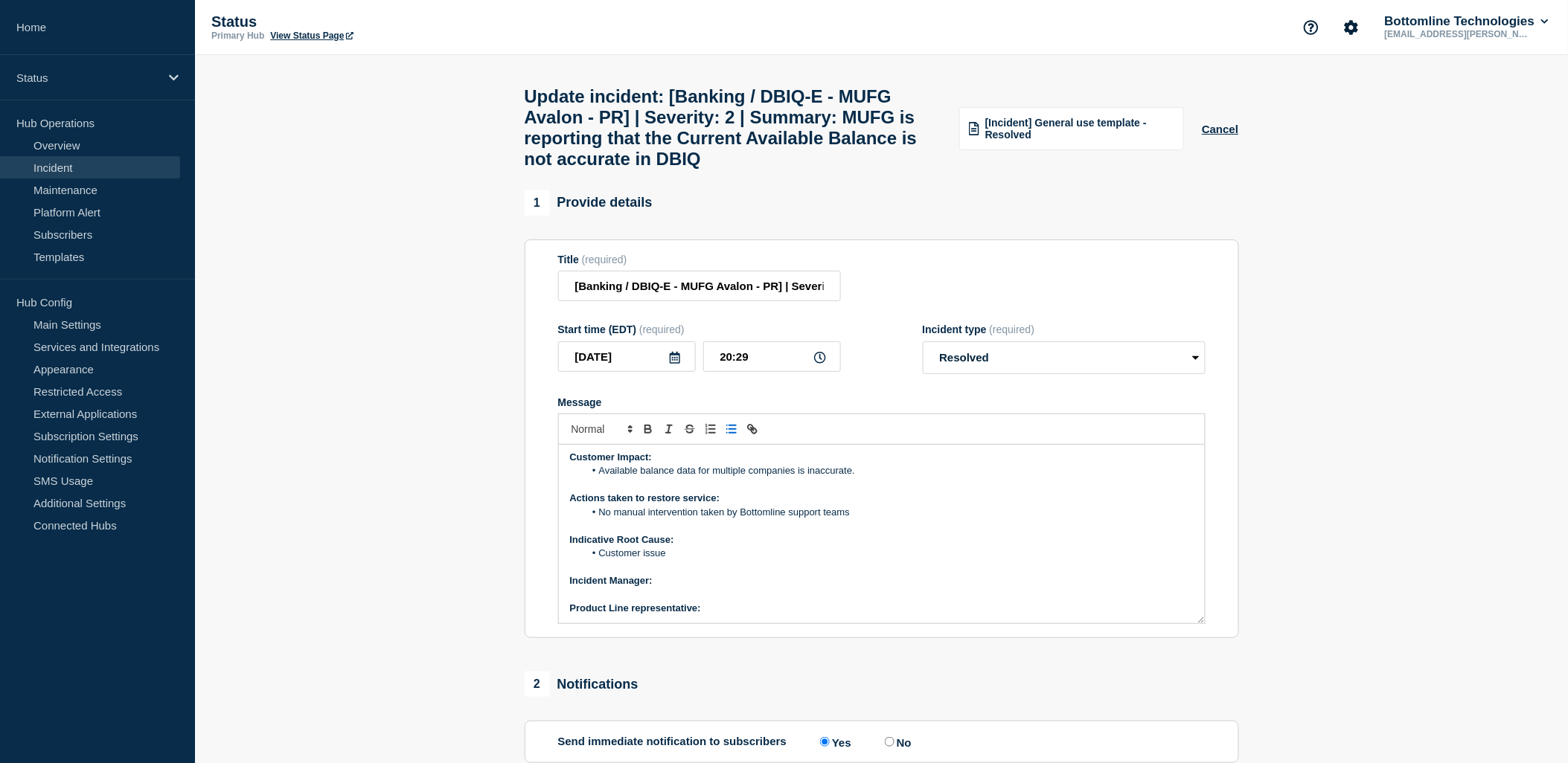
click at [675, 587] on p "﻿Incident Manager:" at bounding box center [881, 581] width 624 height 13
click at [649, 436] on icon "Toggle bold text" at bounding box center [648, 429] width 13 height 13
click at [701, 601] on p "Message" at bounding box center [881, 594] width 624 height 13
click at [666, 601] on p "Message" at bounding box center [881, 594] width 624 height 13
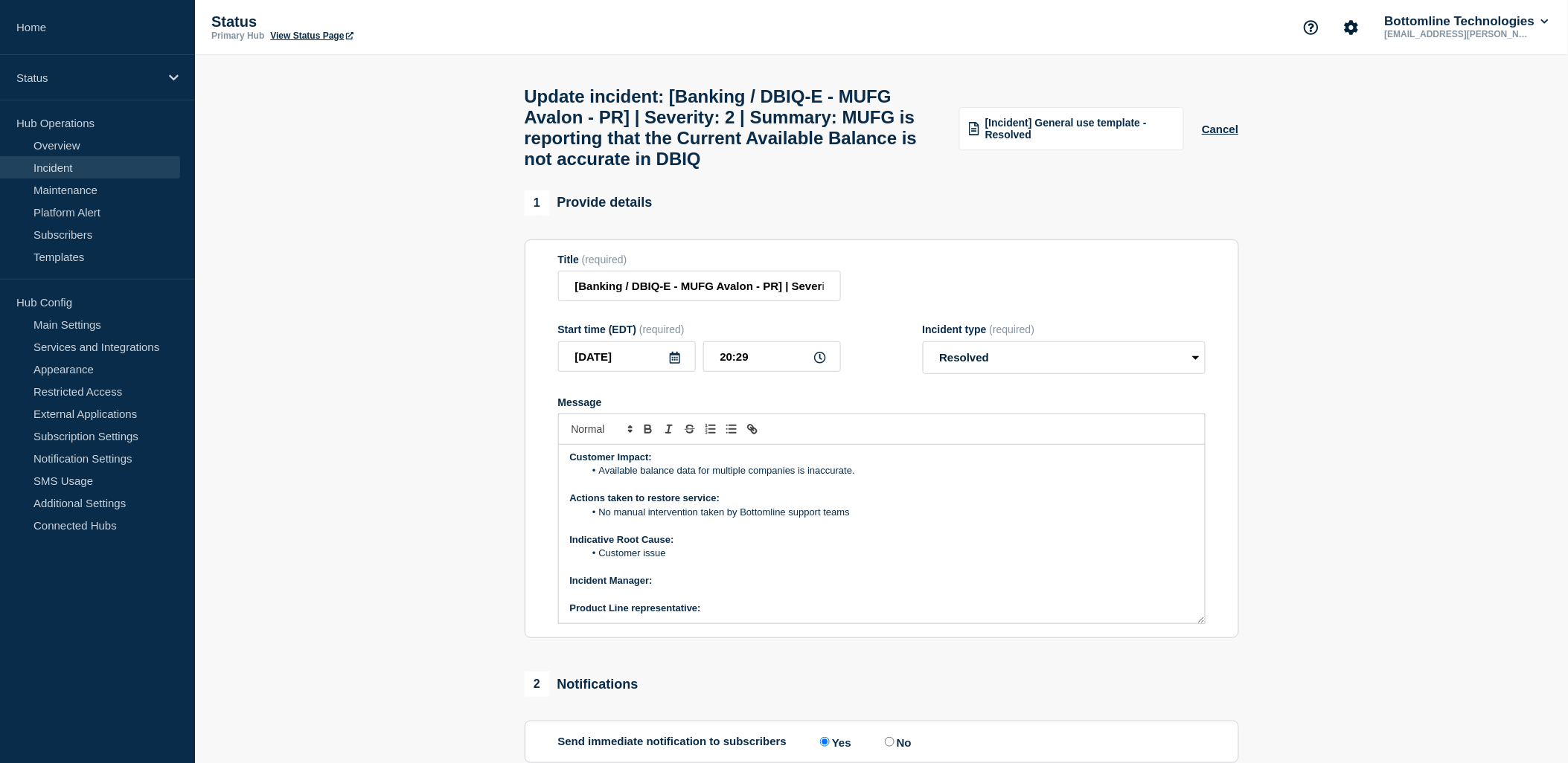
click at [665, 587] on p "﻿Incident Manager:" at bounding box center [881, 581] width 624 height 13
click at [646, 429] on icon "Toggle bold text" at bounding box center [648, 427] width 6 height 4
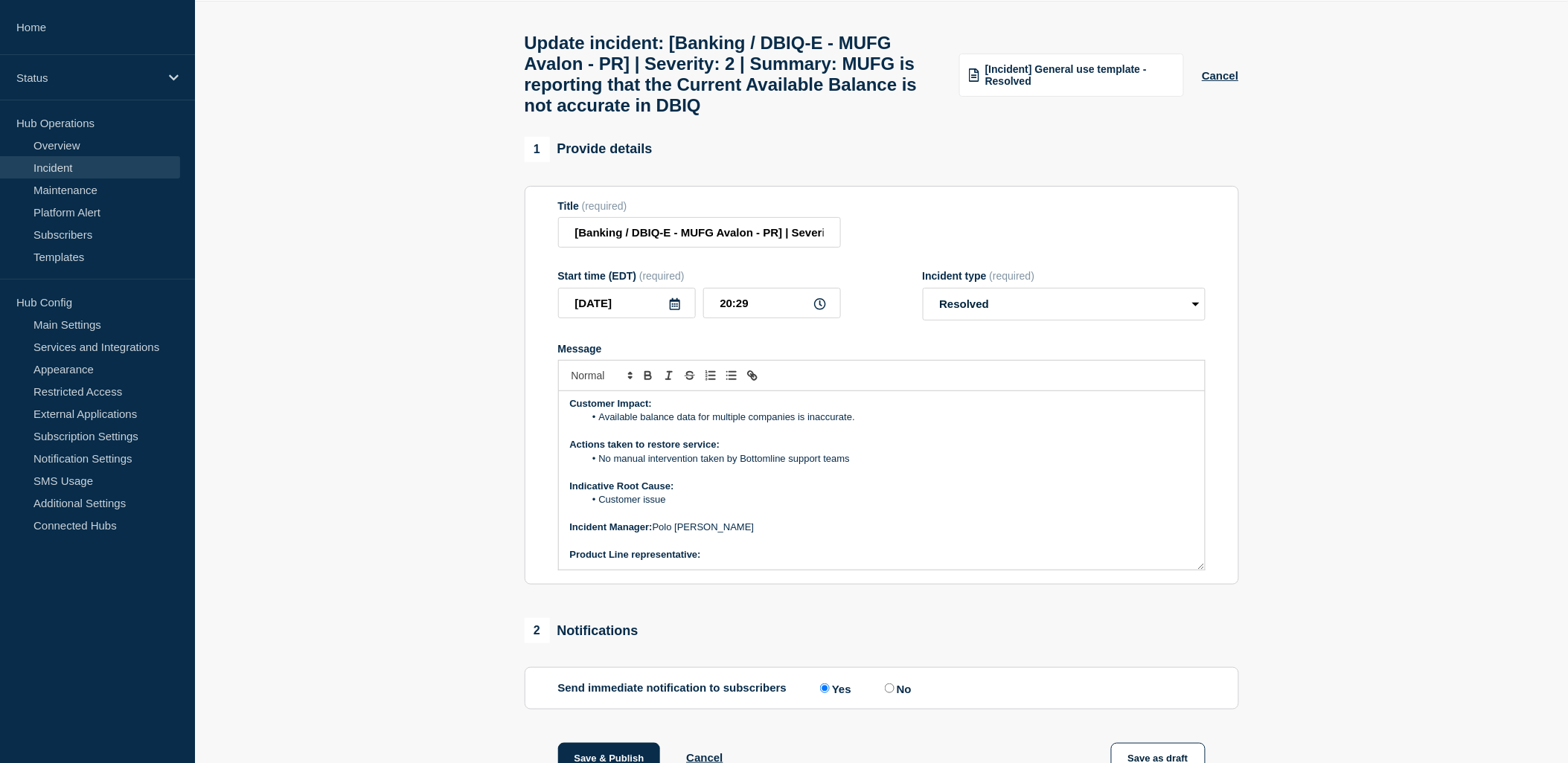
scroll to position [82, 0]
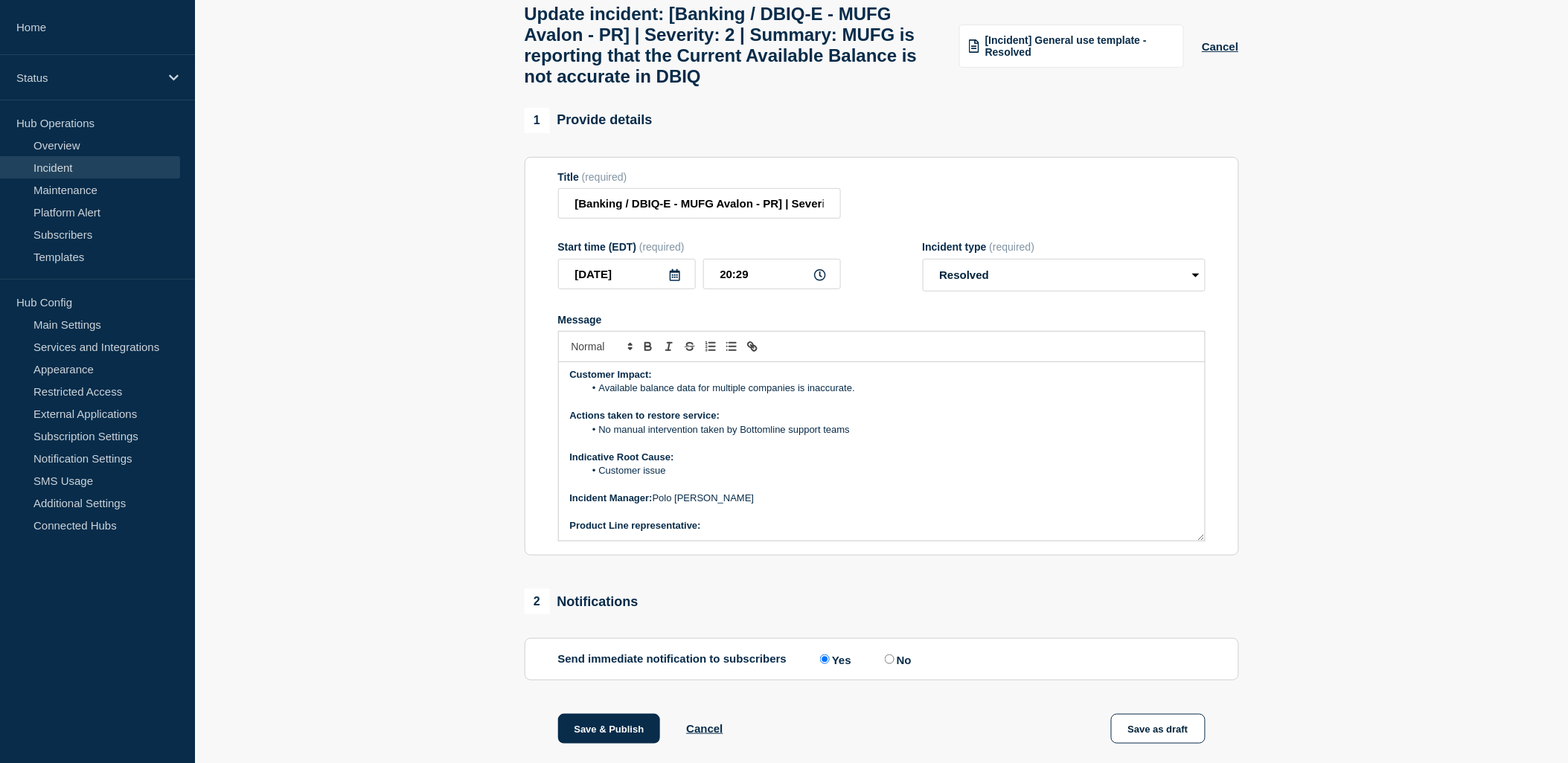
click at [709, 533] on p "Product Line representative:" at bounding box center [881, 525] width 624 height 13
drag, startPoint x: 704, startPoint y: 543, endPoint x: 811, endPoint y: 544, distance: 107.0
click at [811, 532] on p "Product Line representative: Brian McAllister" at bounding box center [881, 525] width 624 height 13
click at [648, 355] on button "Toggle bold text" at bounding box center [648, 346] width 21 height 18
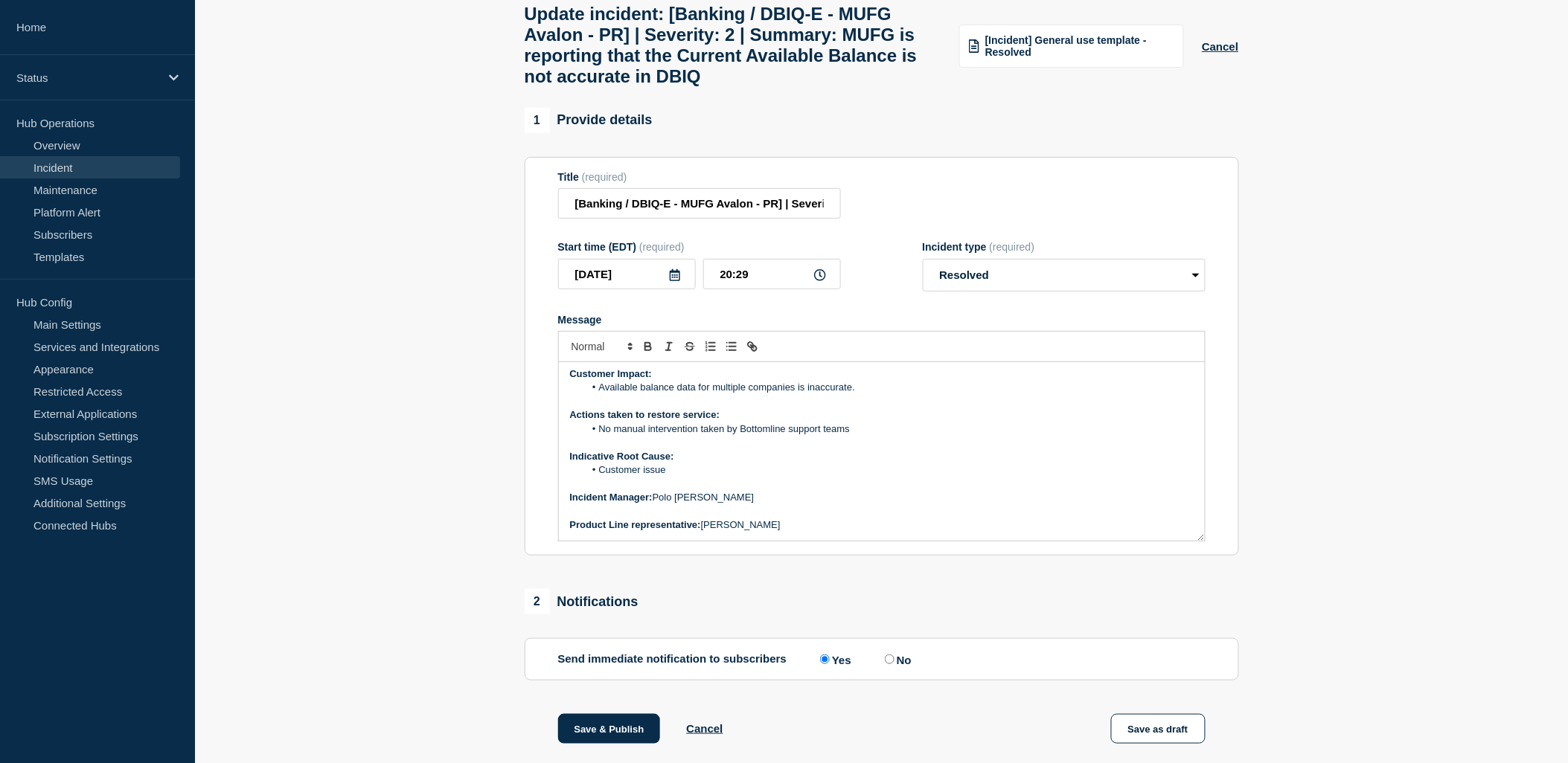
click at [934, 464] on p "Indicative Root Cause:" at bounding box center [881, 456] width 624 height 13
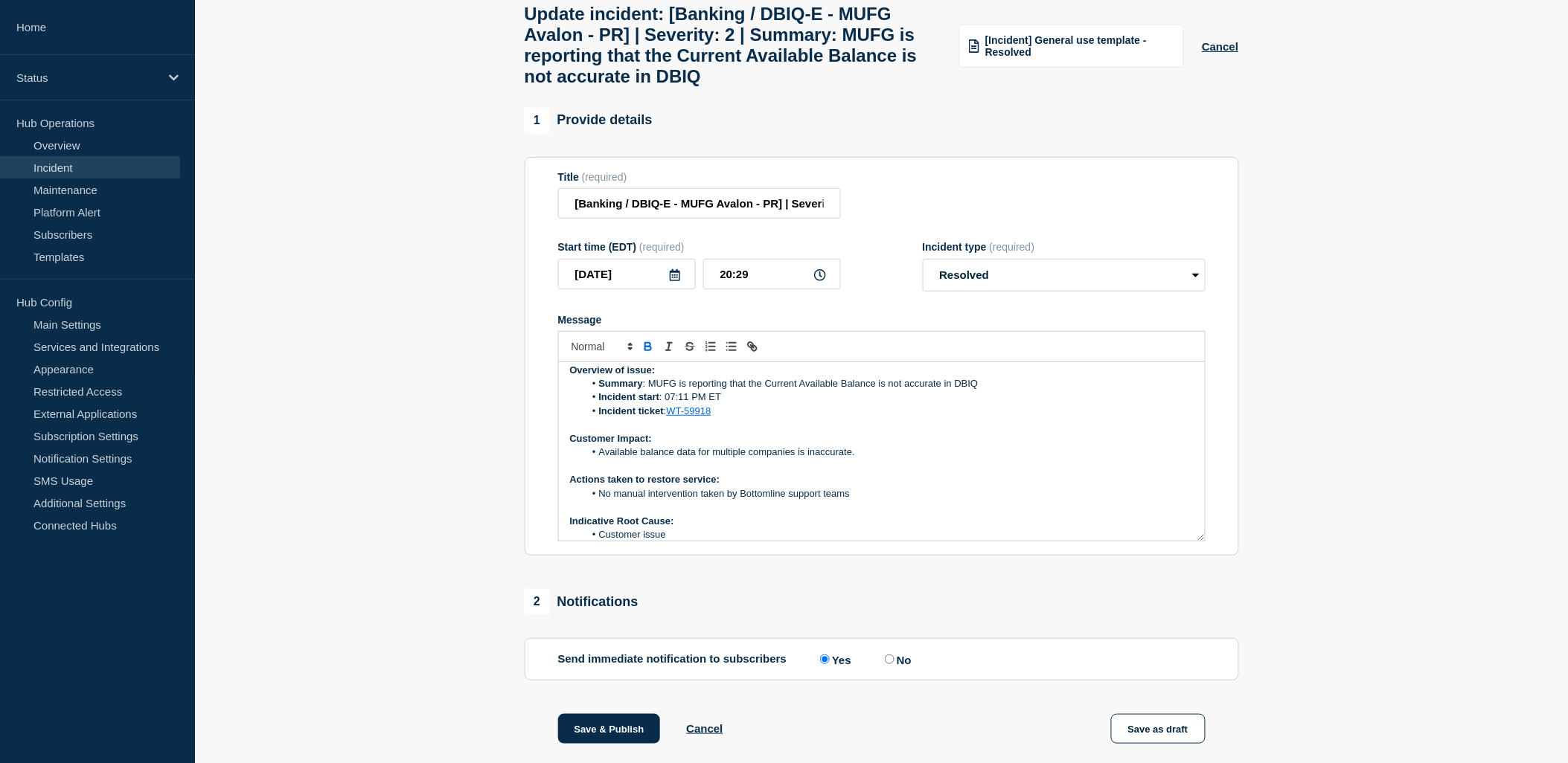
scroll to position [0, 0]
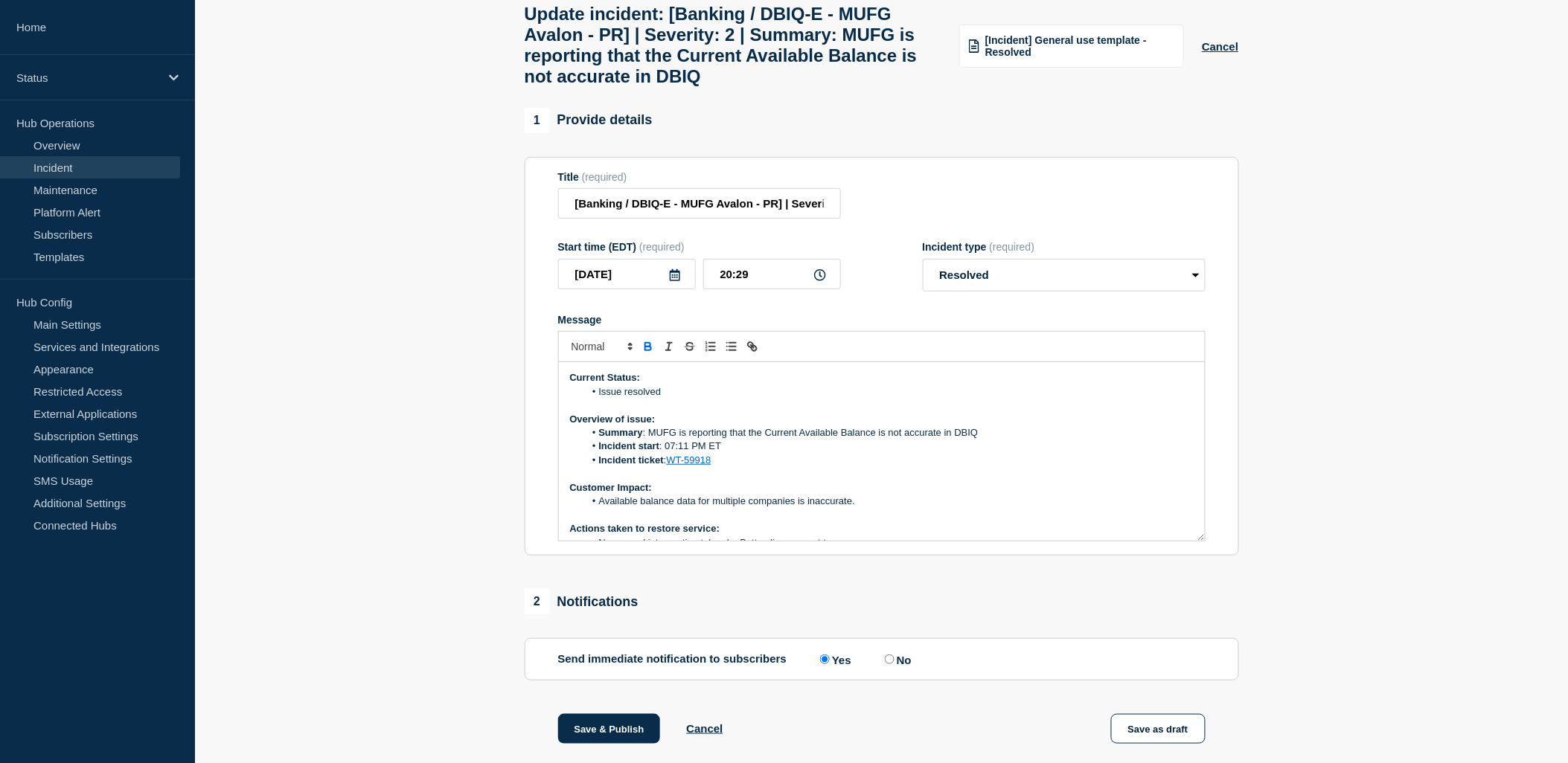
drag, startPoint x: 597, startPoint y: 410, endPoint x: 625, endPoint y: 407, distance: 28.2
click at [604, 398] on li "Issue resolved" at bounding box center [889, 392] width 610 height 13
click at [682, 398] on li "Bank confirmed that a Issue resolved" at bounding box center [889, 392] width 610 height 13
click at [940, 412] on p "Message" at bounding box center [881, 405] width 624 height 13
click at [940, 398] on li "Bank confirmed tha reload of prior day file resolved issue. a Issue resolved" at bounding box center [889, 392] width 610 height 13
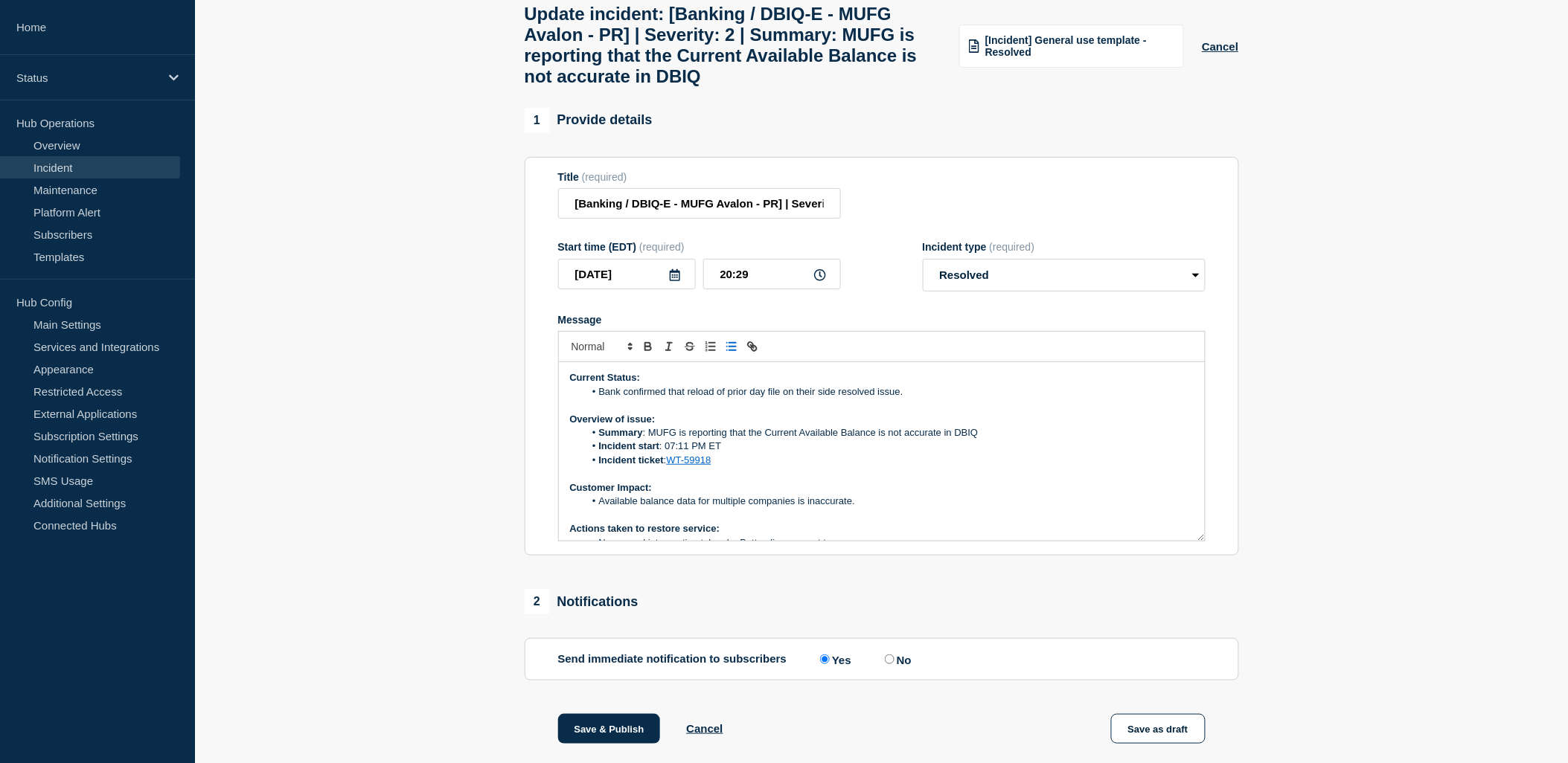
click at [875, 398] on li "Bank confirmed that reload of prior day file on their side resolved issue." at bounding box center [889, 392] width 610 height 13
click at [1028, 495] on p "Customer Impact:" at bounding box center [881, 488] width 624 height 13
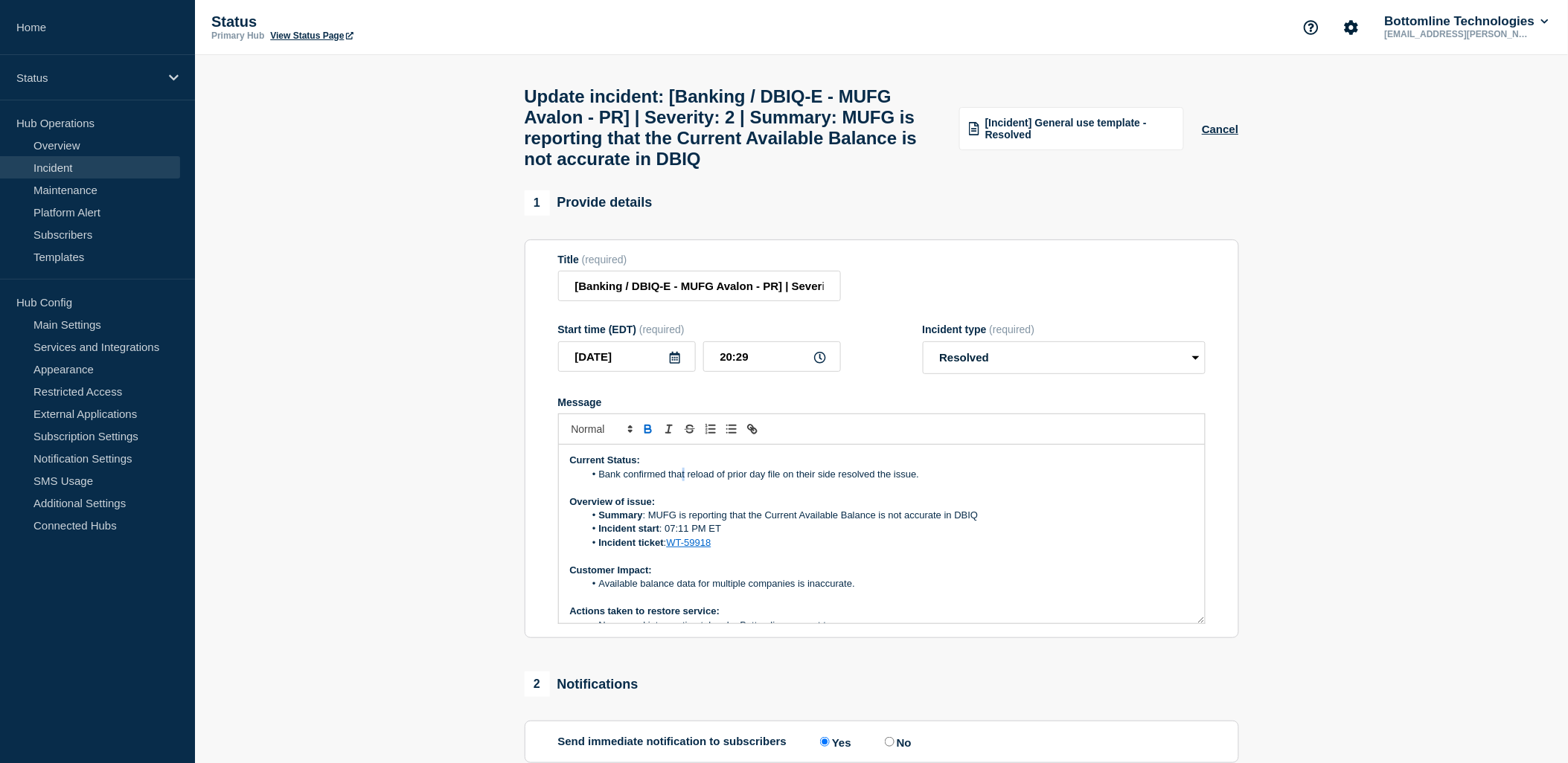
click at [686, 482] on li "Bank confirmed that reload of prior day file on their side resolved the issue." at bounding box center [889, 474] width 610 height 13
click at [688, 482] on li "Bank confirmed that reload of prior day file on their side resolved the issue." at bounding box center [889, 474] width 610 height 13
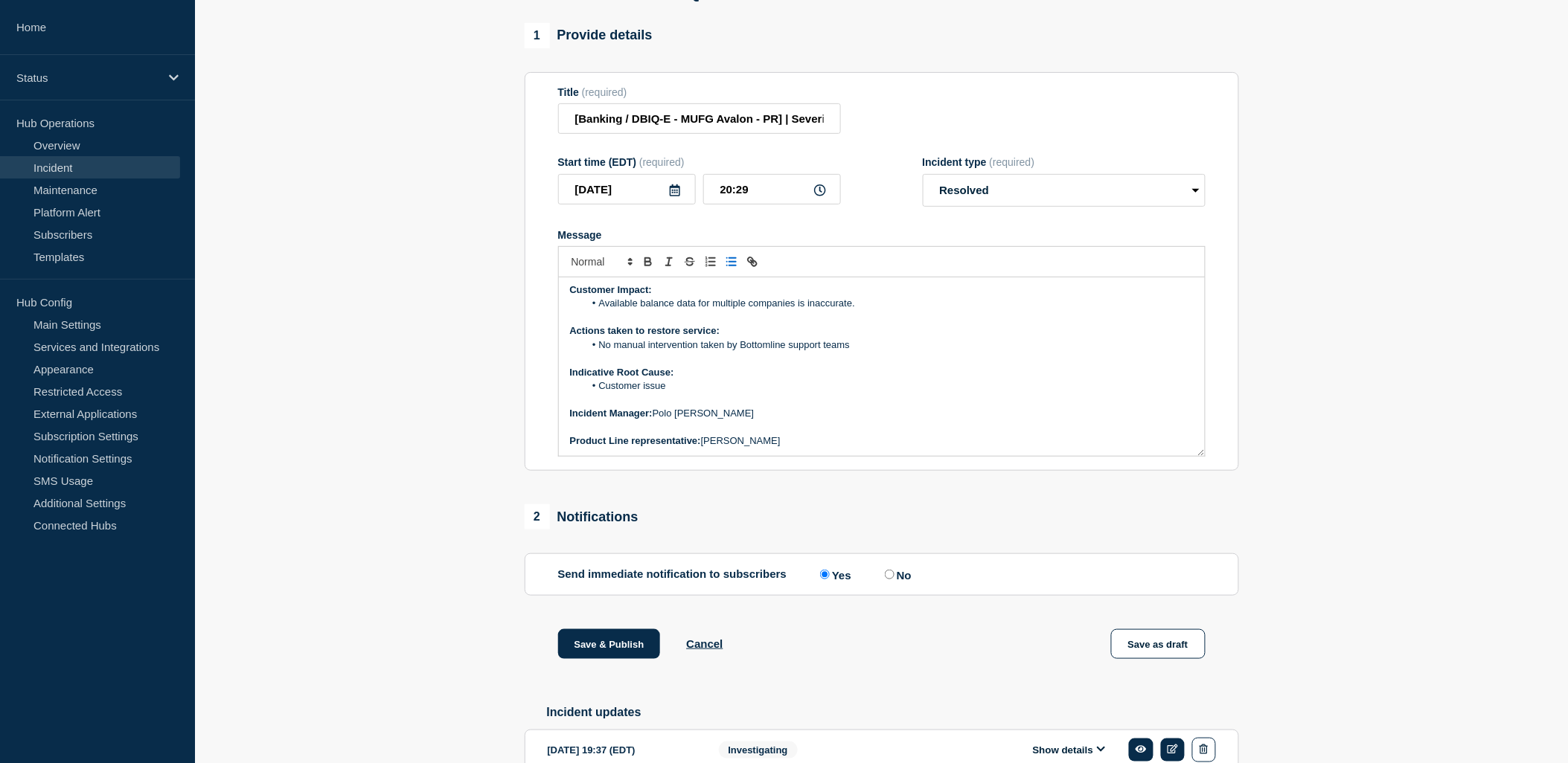
scroll to position [248, 0]
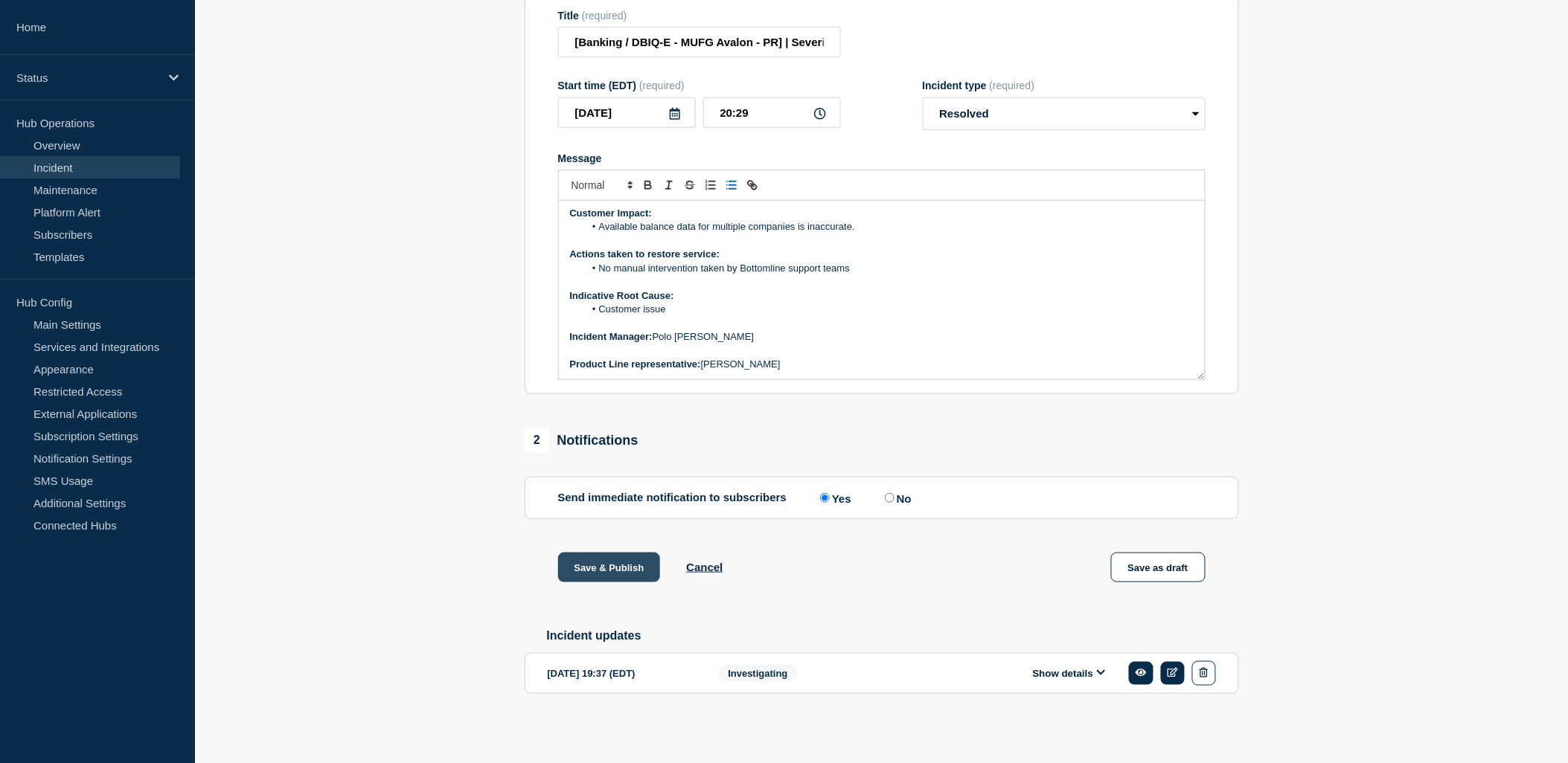
click at [620, 583] on button "Save & Publish" at bounding box center [610, 568] width 103 height 30
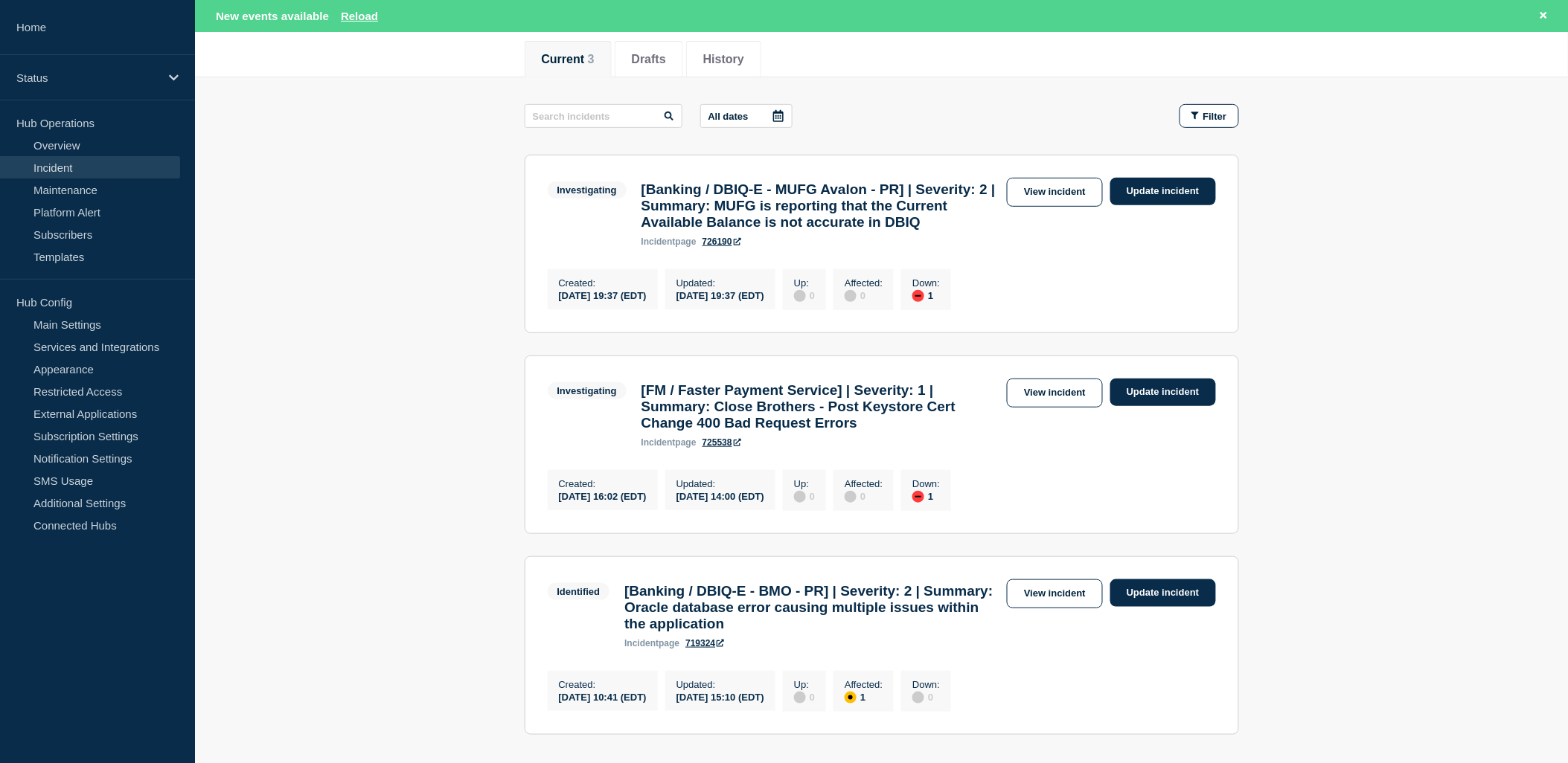
scroll to position [410, 0]
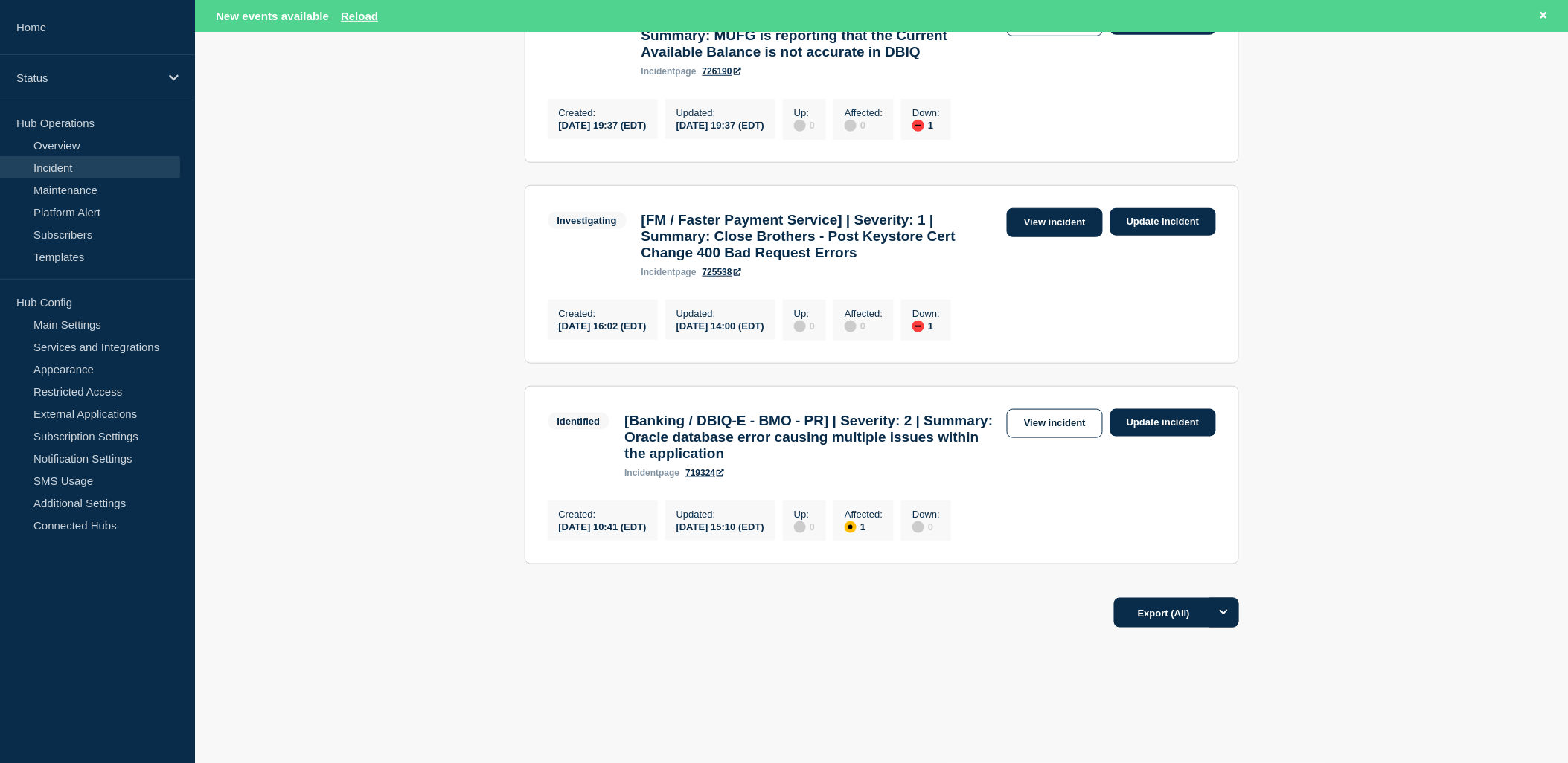
click at [1027, 209] on link "View incident" at bounding box center [1054, 223] width 96 height 29
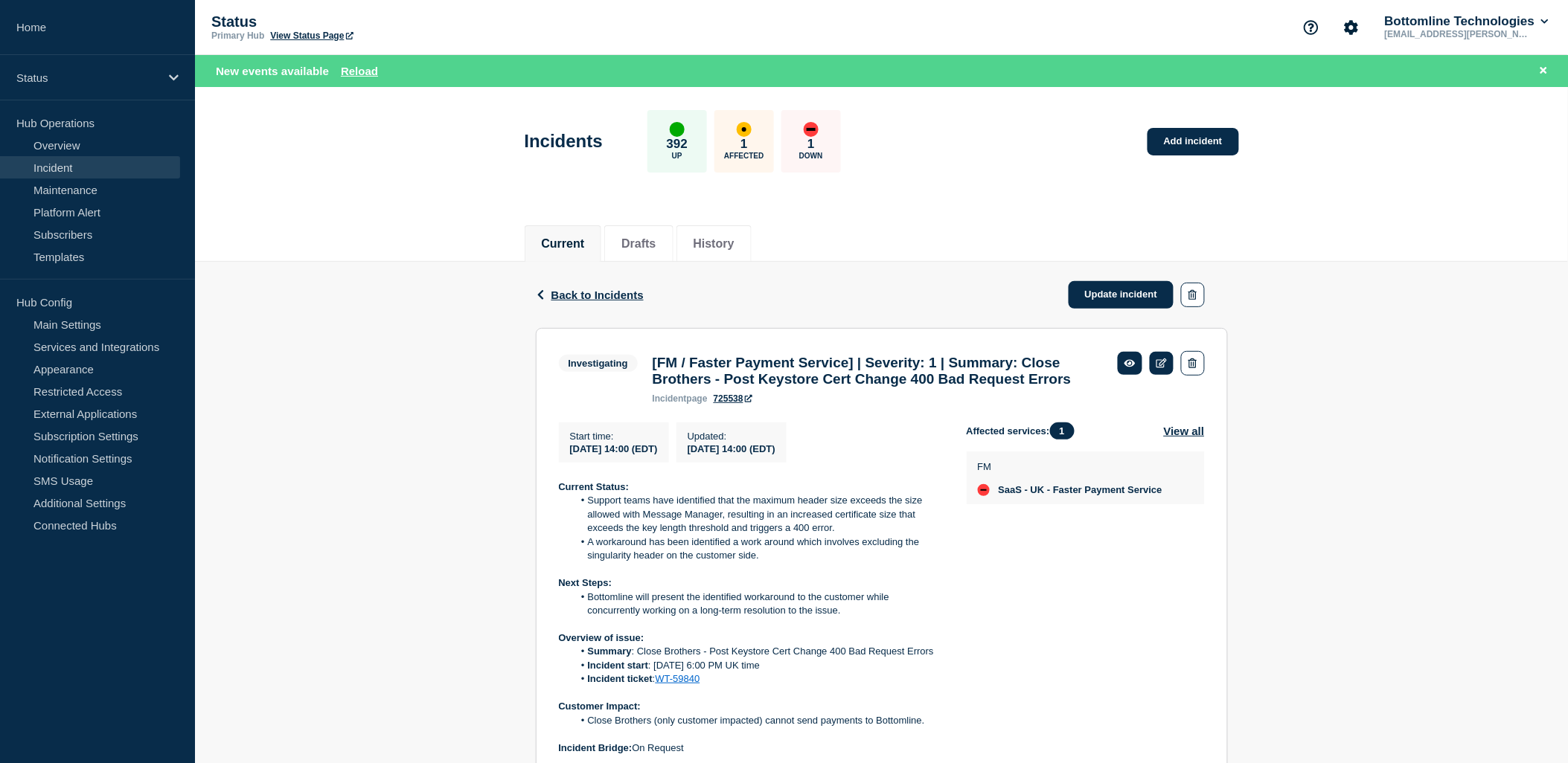
click at [49, 158] on link "Incident" at bounding box center [90, 167] width 181 height 22
